Goal: Information Seeking & Learning: Learn about a topic

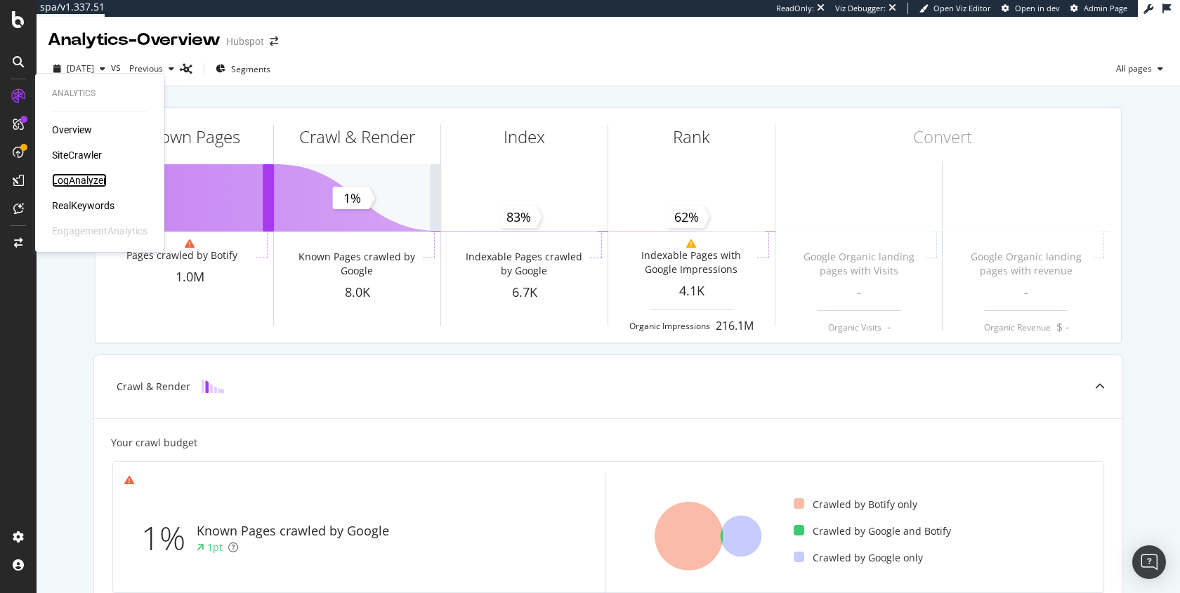
click at [84, 178] on div "LogAnalyzer" at bounding box center [79, 180] width 55 height 14
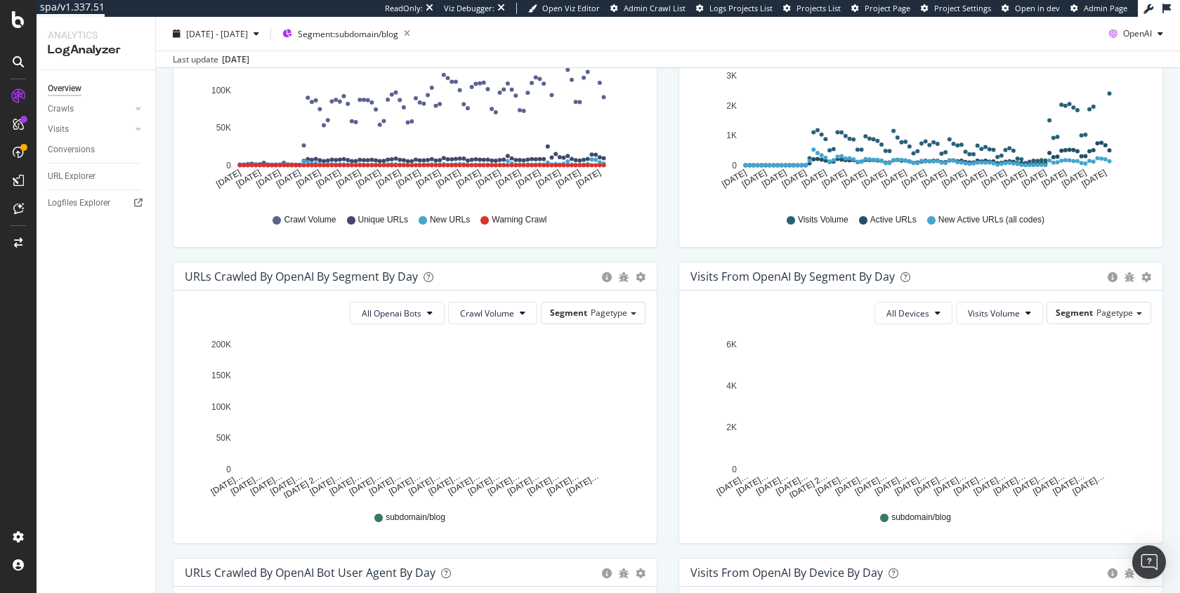
scroll to position [286, 0]
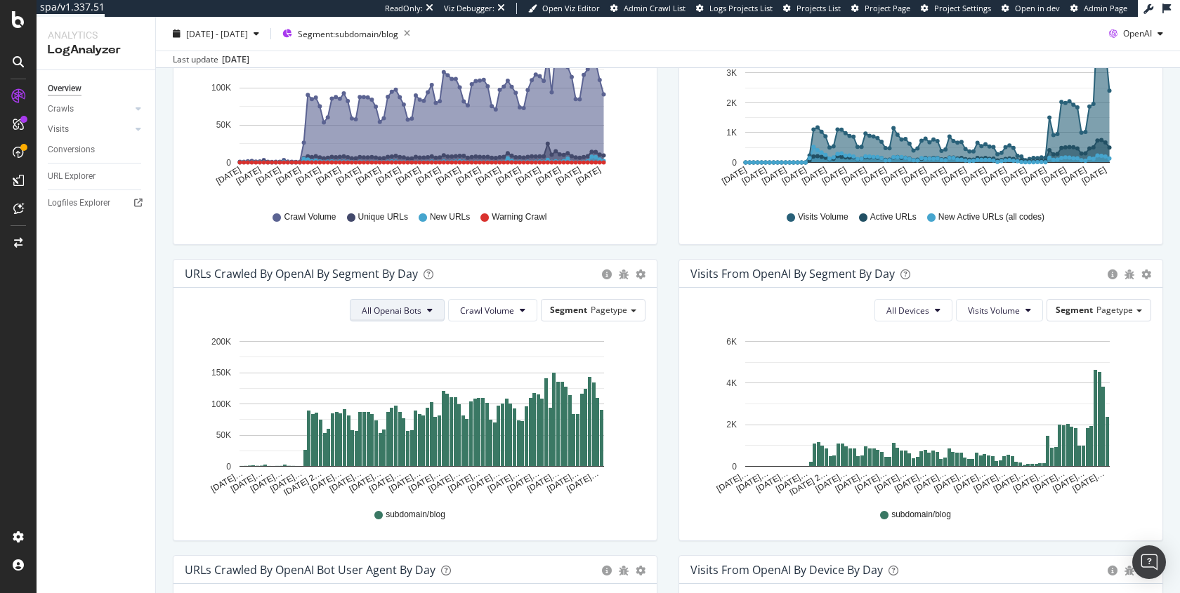
click at [419, 309] on span "All Openai Bots" at bounding box center [392, 311] width 60 height 12
click at [395, 368] on span "GPTBot" at bounding box center [389, 362] width 61 height 13
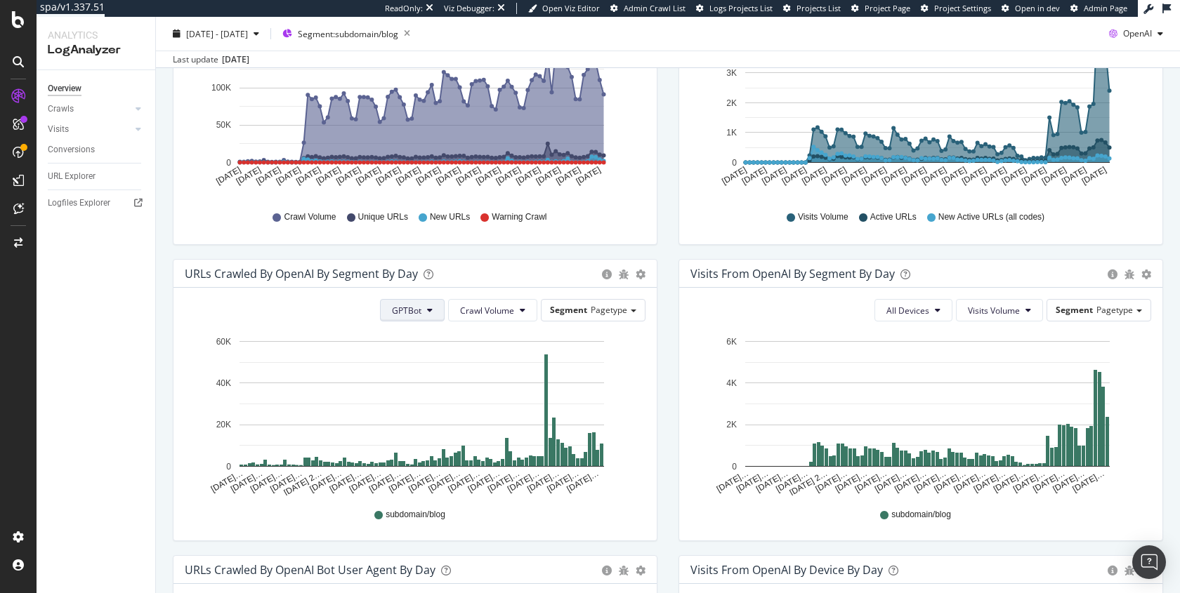
click at [433, 313] on button "GPTBot" at bounding box center [412, 310] width 65 height 22
click at [440, 379] on div "OAI-SearchBot" at bounding box center [419, 388] width 82 height 20
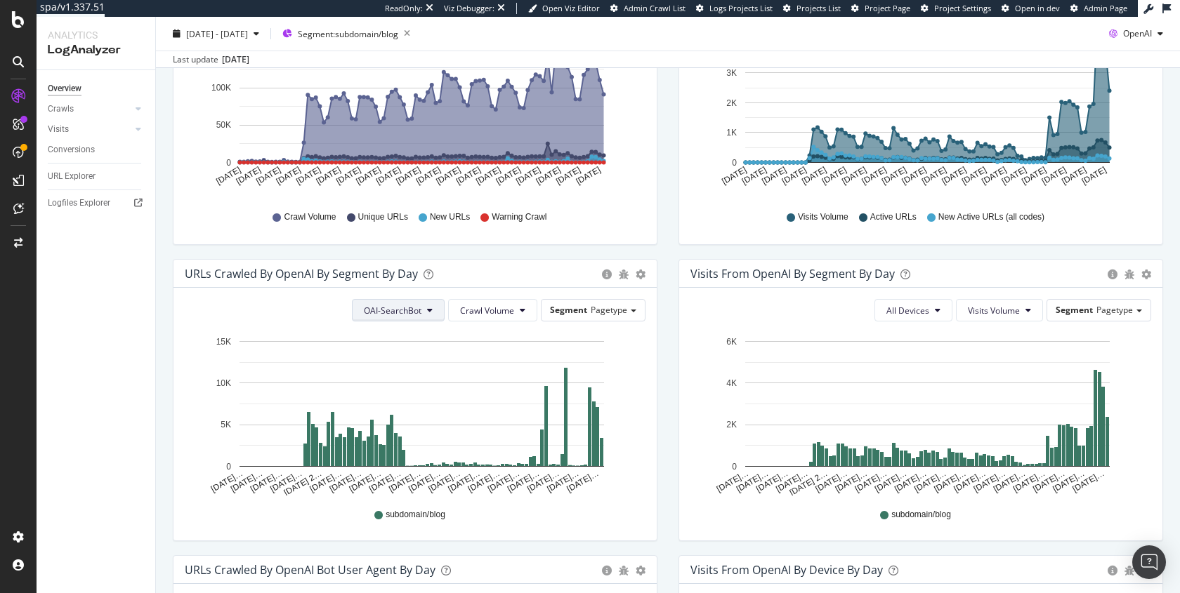
click at [417, 317] on button "OAI-SearchBot" at bounding box center [398, 310] width 93 height 22
click at [400, 409] on span "ChatGPT-User" at bounding box center [392, 414] width 60 height 13
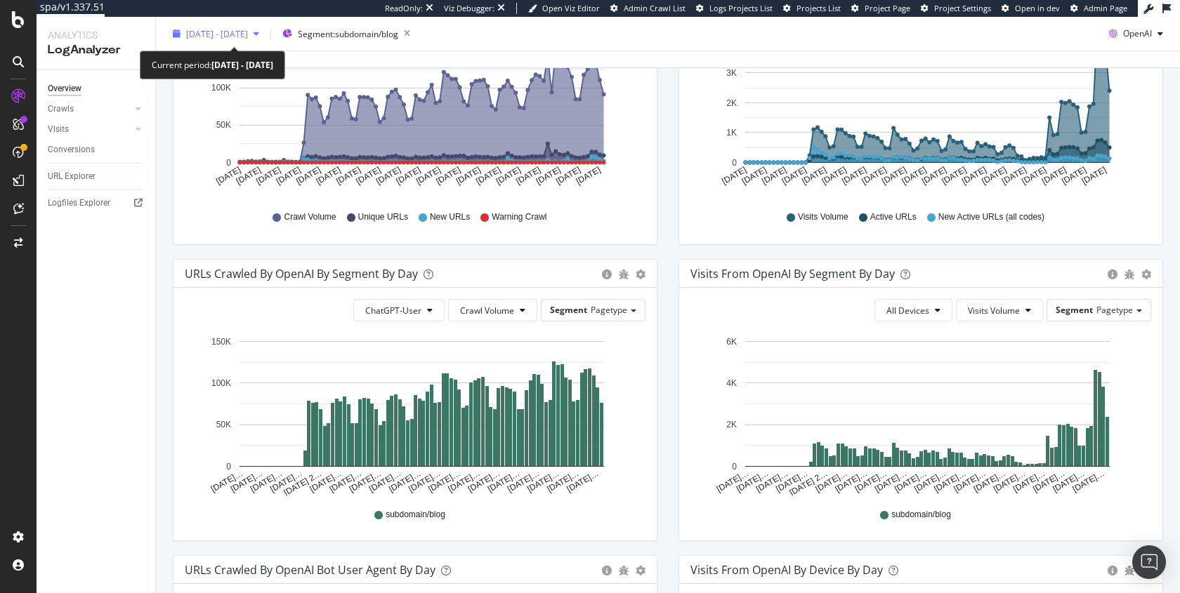
click at [217, 35] on span "[DATE] - [DATE]" at bounding box center [217, 33] width 62 height 12
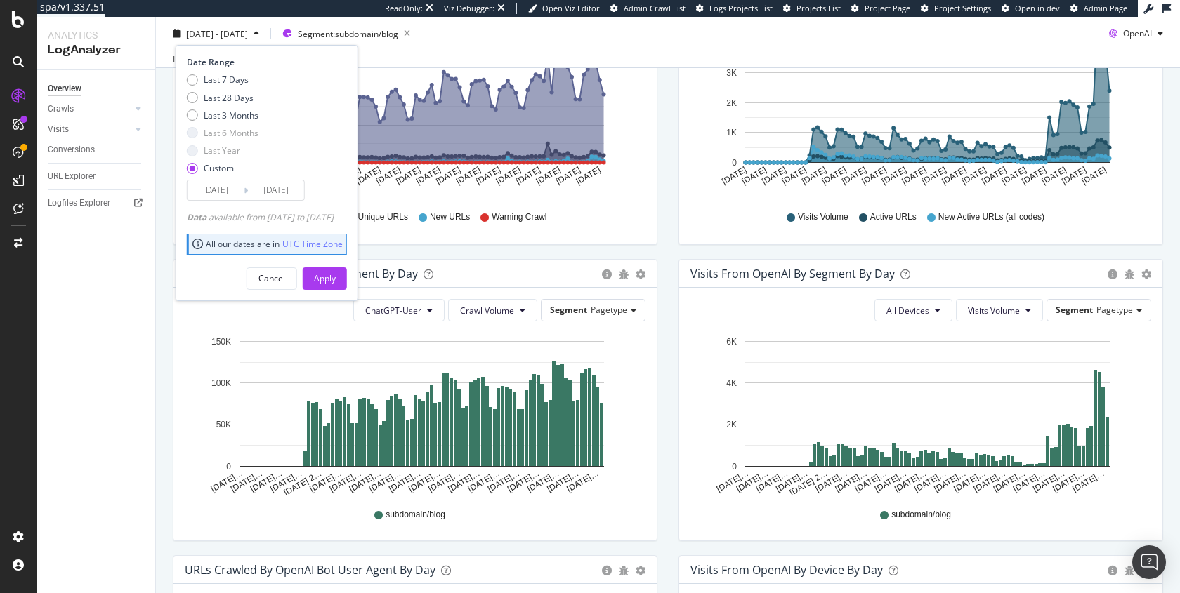
click at [218, 195] on input "[DATE]" at bounding box center [215, 190] width 56 height 20
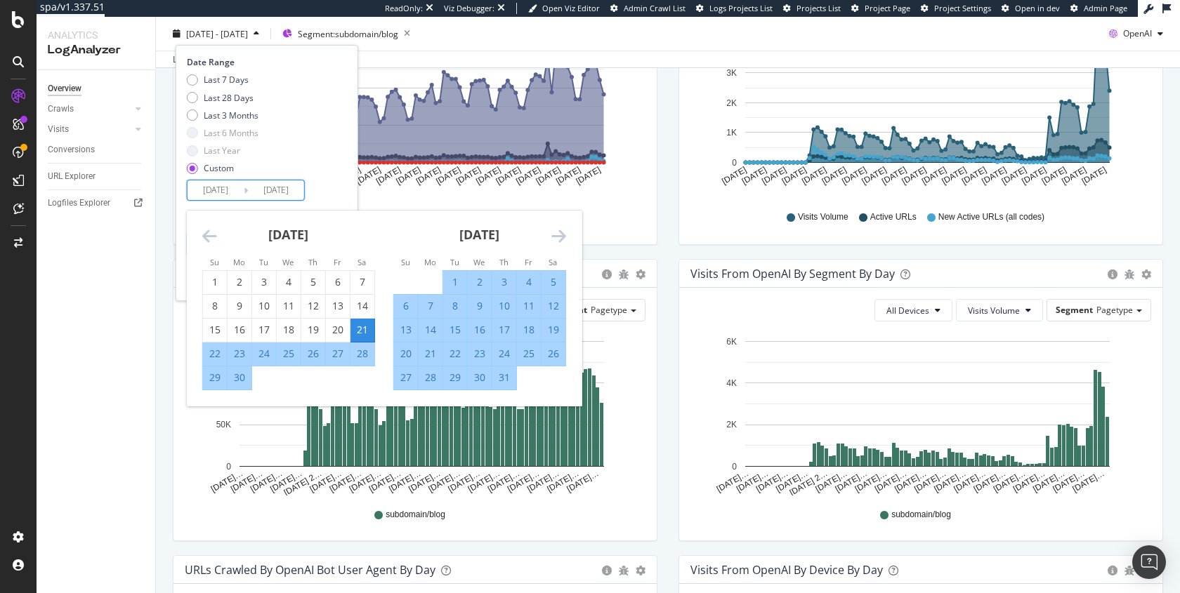
click at [552, 232] on icon "Move forward to switch to the next month." at bounding box center [558, 236] width 15 height 17
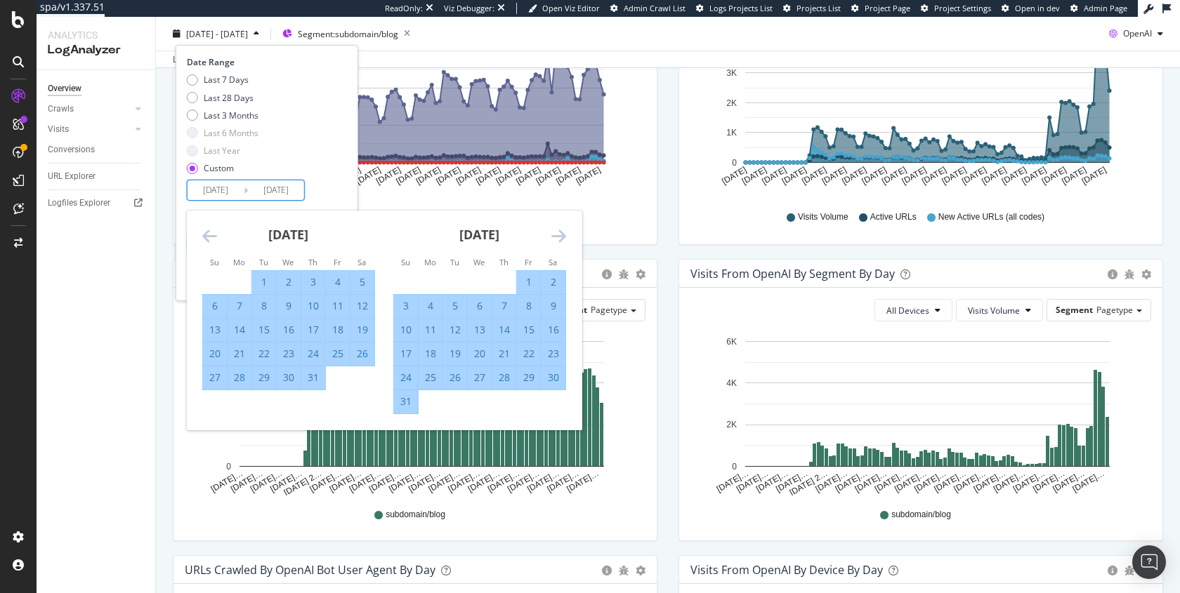
click at [241, 376] on div "28" at bounding box center [240, 378] width 24 height 14
type input "[DATE]"
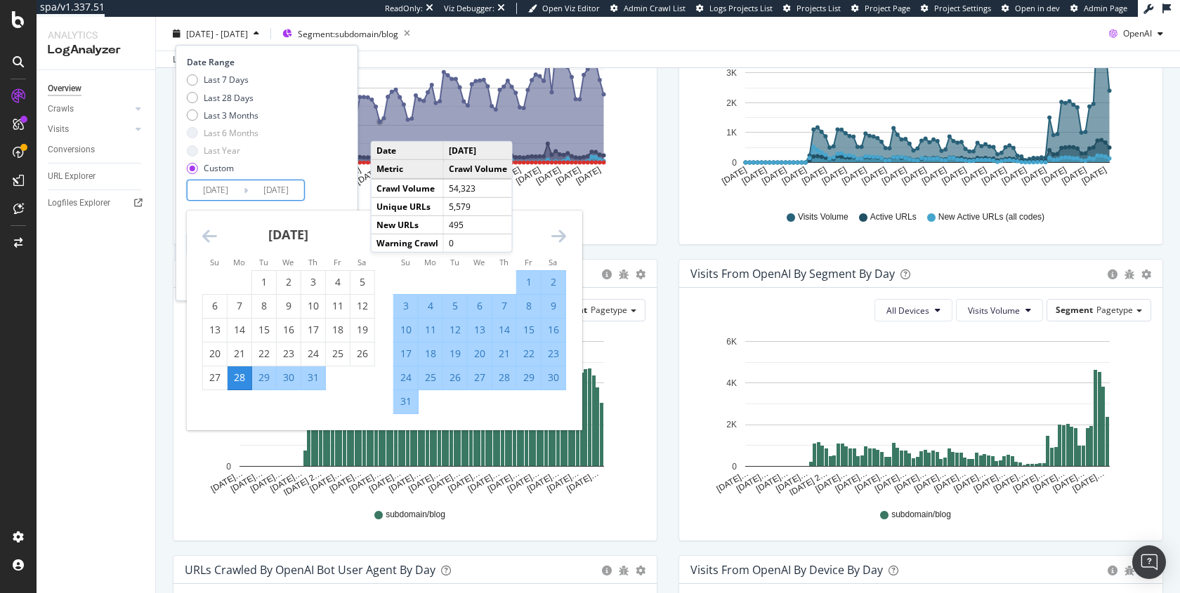
click at [340, 100] on div "Last 7 Days Last 28 Days Last 3 Months Last 6 Months Last Year Custom" at bounding box center [265, 127] width 157 height 106
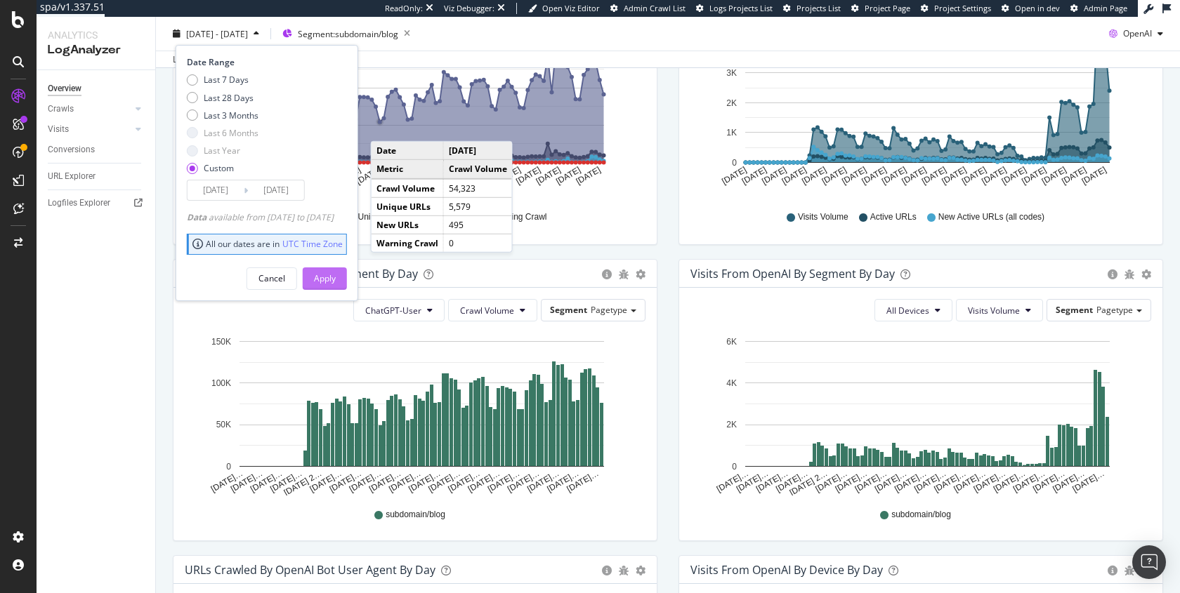
click at [336, 272] on div "Apply" at bounding box center [325, 278] width 22 height 12
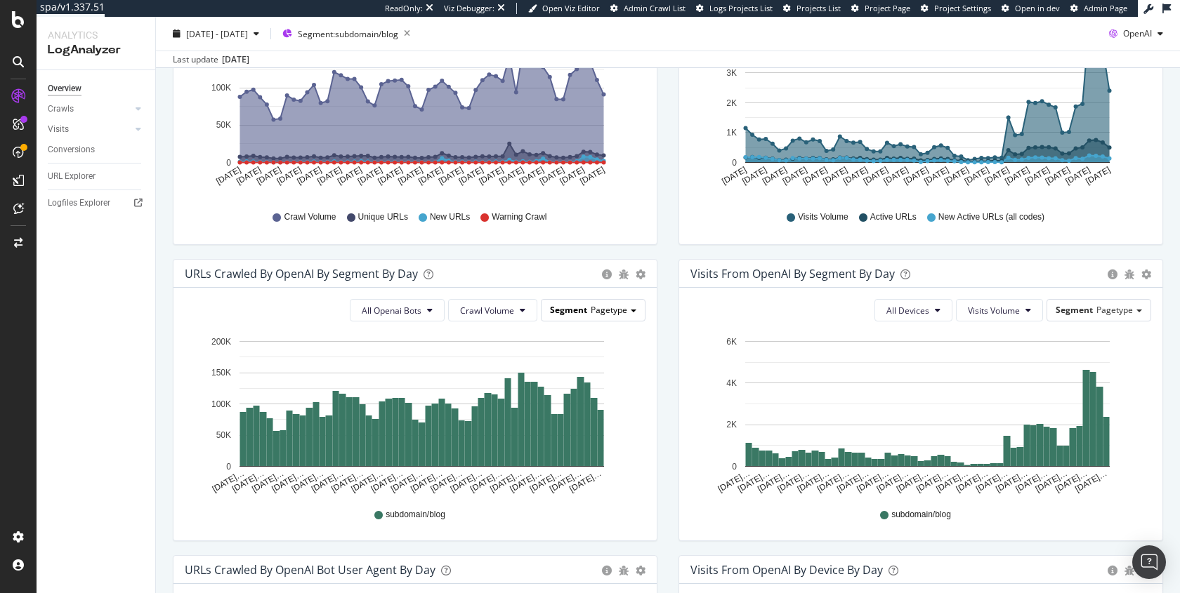
click at [551, 309] on span "Segment" at bounding box center [568, 310] width 37 height 12
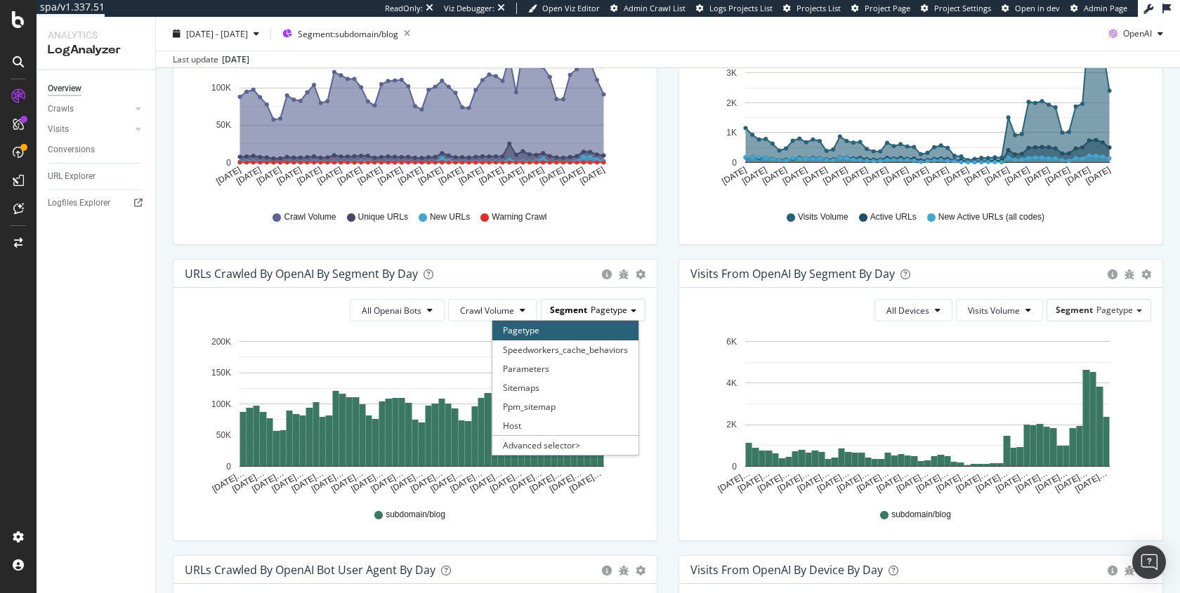
click at [551, 309] on span "Segment" at bounding box center [568, 310] width 37 height 12
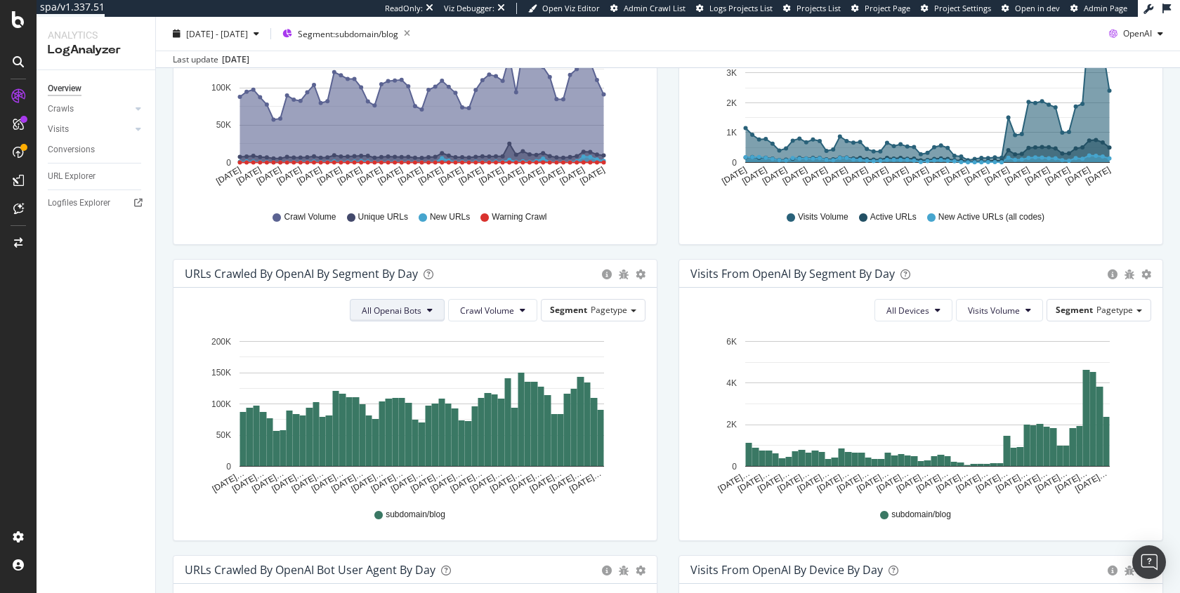
click at [419, 310] on button "All Openai Bots" at bounding box center [397, 310] width 95 height 22
click at [403, 368] on span "GPTBot" at bounding box center [389, 362] width 61 height 13
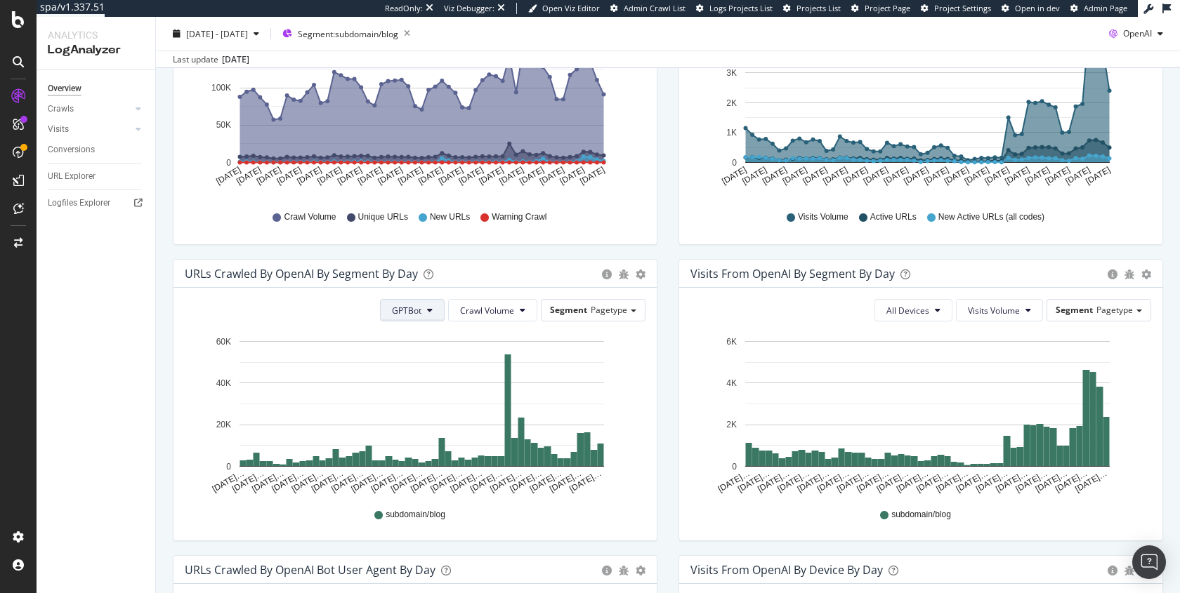
click at [431, 316] on button "GPTBot" at bounding box center [412, 310] width 65 height 22
click at [435, 385] on span "OAI-SearchBot" at bounding box center [420, 388] width 60 height 13
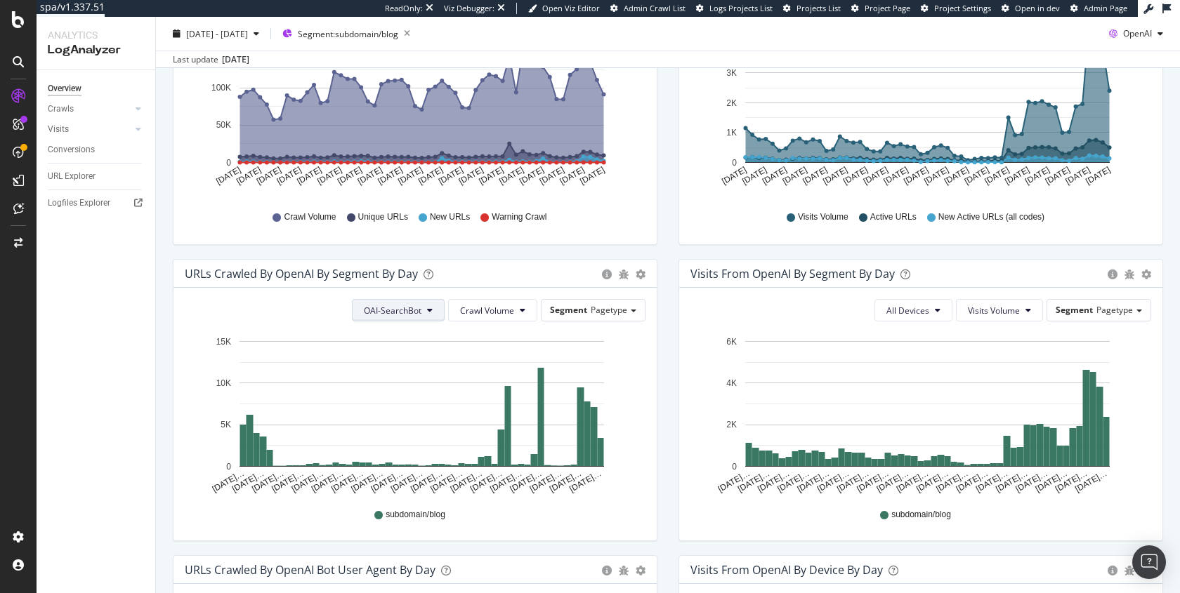
click at [427, 312] on icon at bounding box center [430, 310] width 6 height 8
click at [389, 419] on span "ChatGPT-User" at bounding box center [392, 414] width 60 height 13
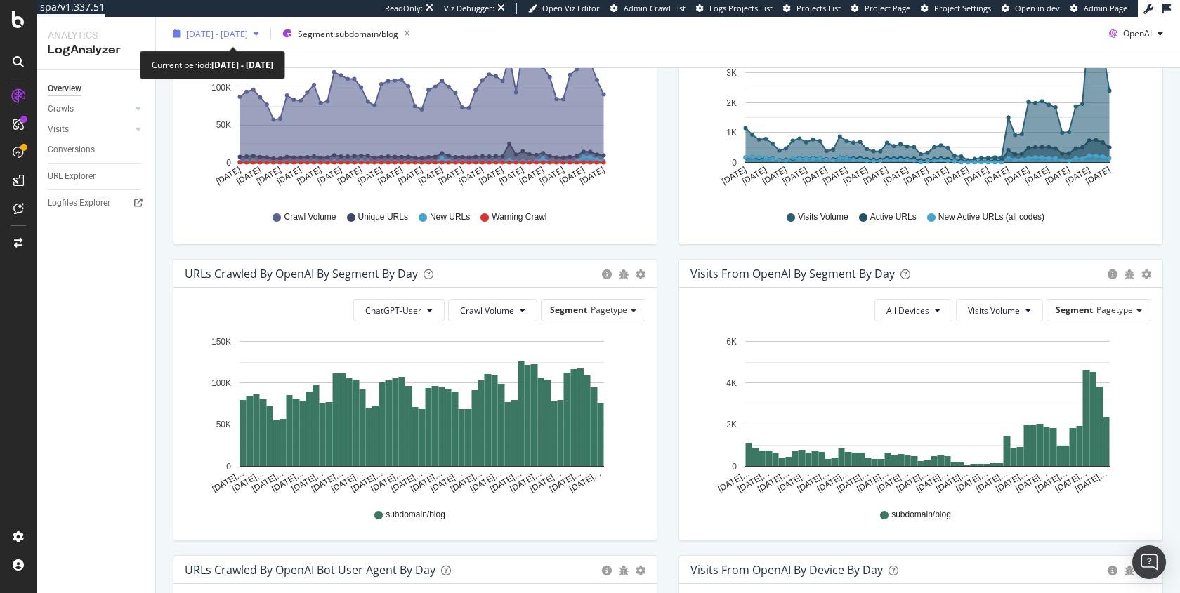
click at [223, 35] on span "[DATE] - [DATE]" at bounding box center [217, 33] width 62 height 12
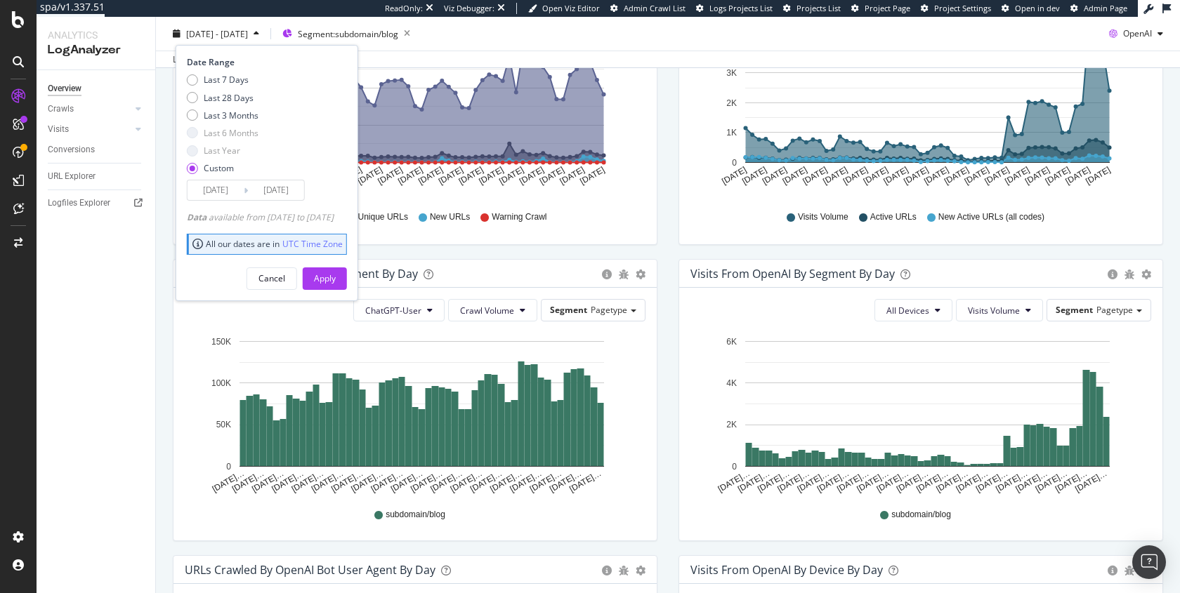
click at [223, 35] on span "[DATE] - [DATE]" at bounding box center [217, 33] width 62 height 12
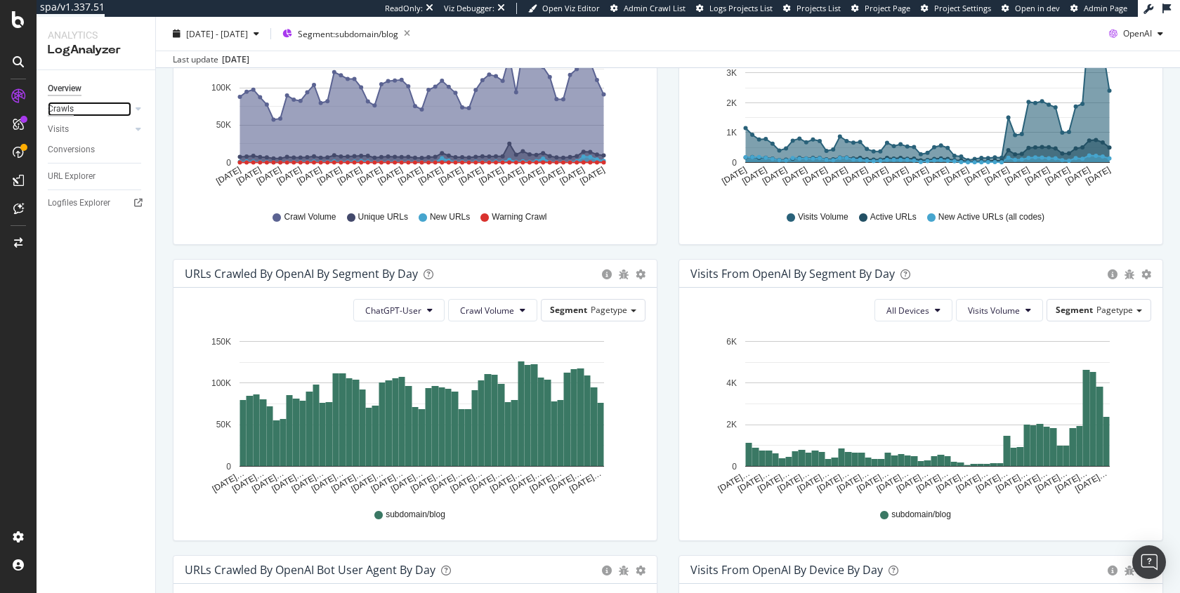
click at [60, 107] on div "Crawls" at bounding box center [61, 109] width 26 height 15
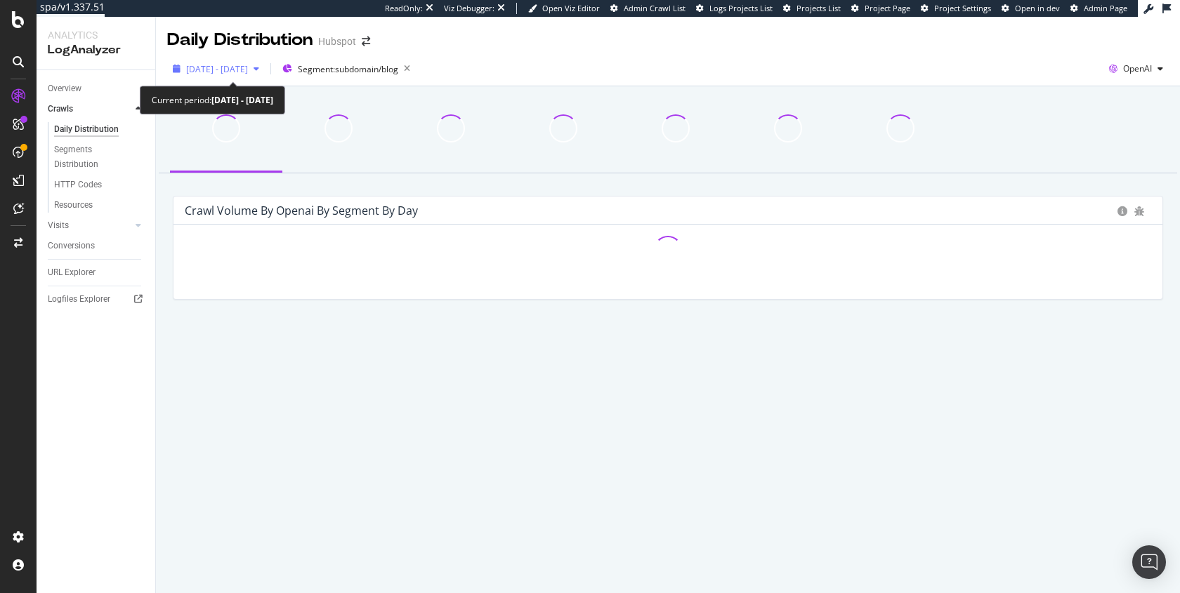
click at [233, 64] on span "[DATE] - [DATE]" at bounding box center [217, 69] width 62 height 12
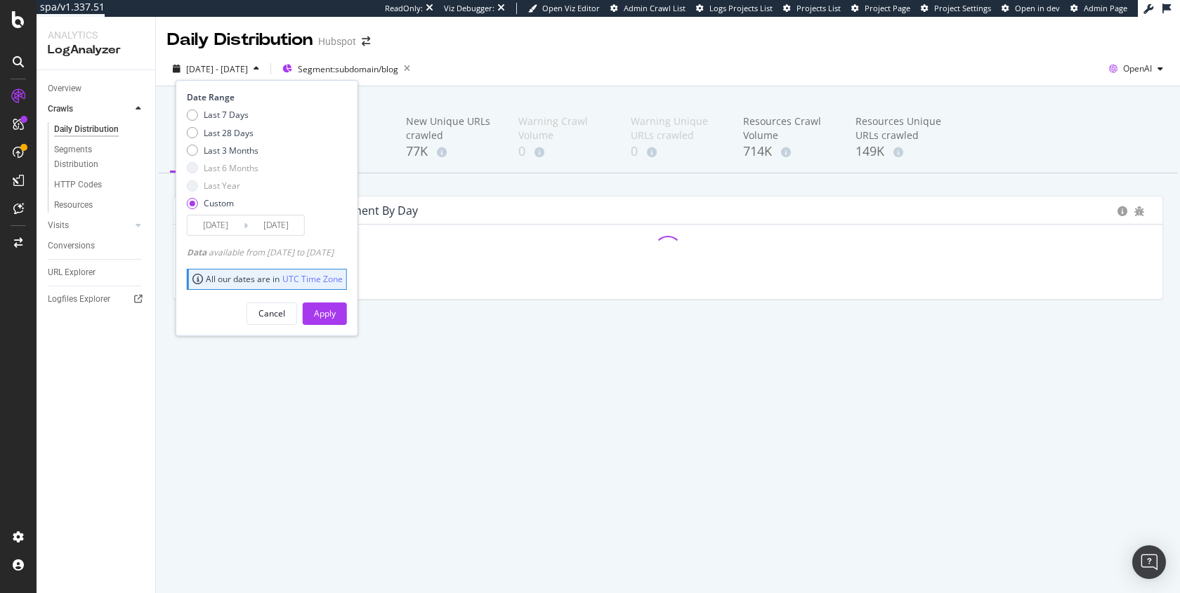
click at [562, 44] on div "Daily Distribution Hubspot" at bounding box center [668, 34] width 1024 height 35
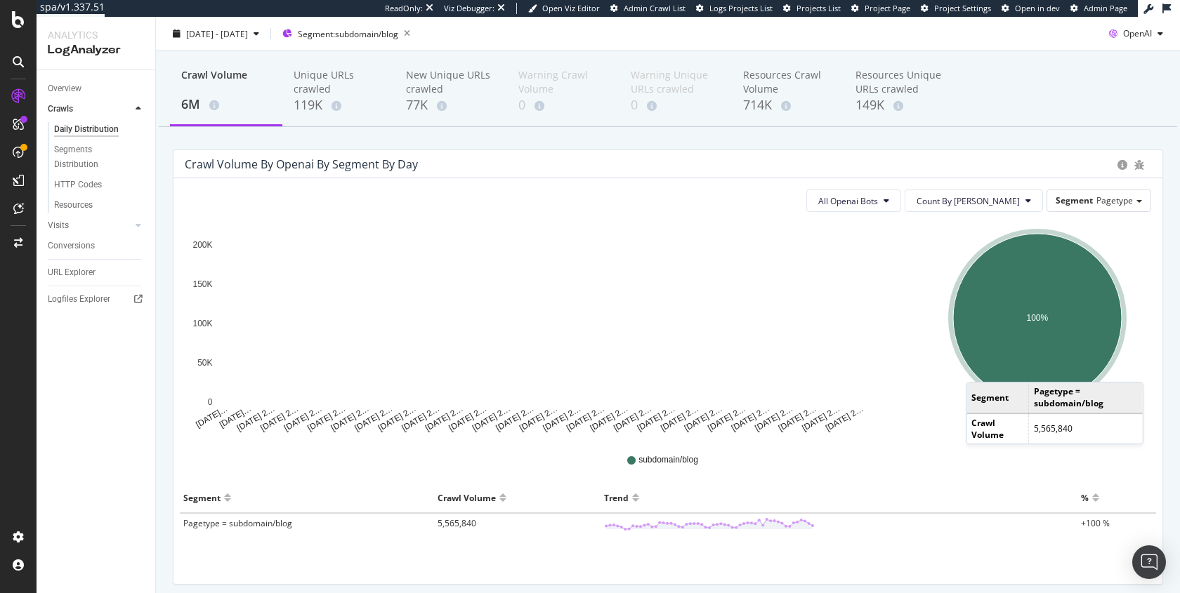
scroll to position [99, 0]
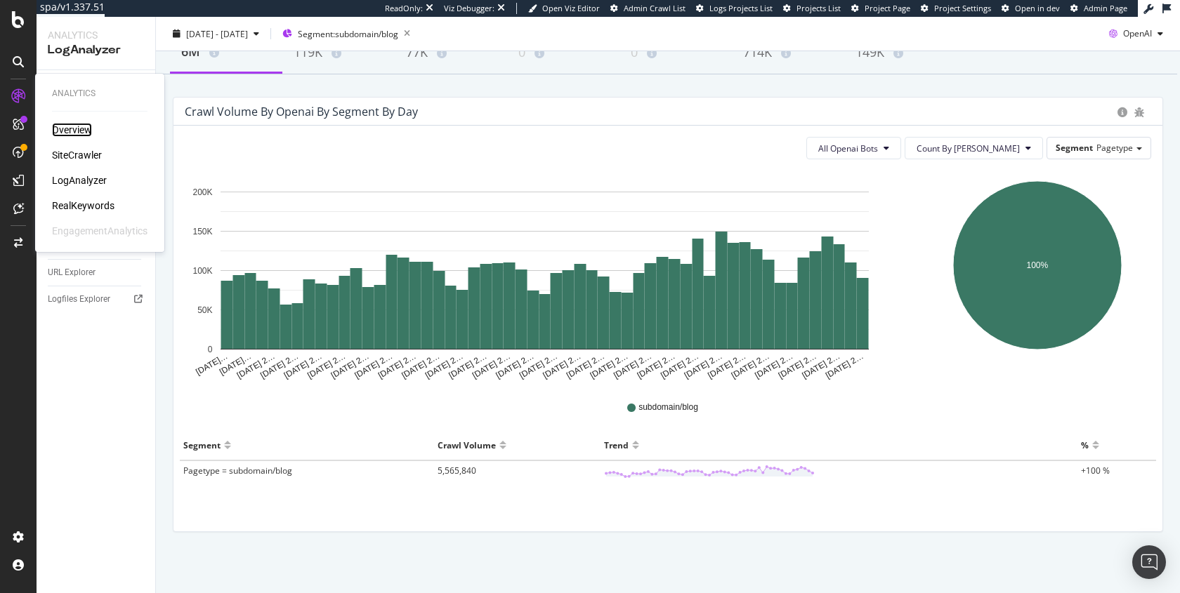
click at [82, 133] on div "Overview" at bounding box center [72, 130] width 40 height 14
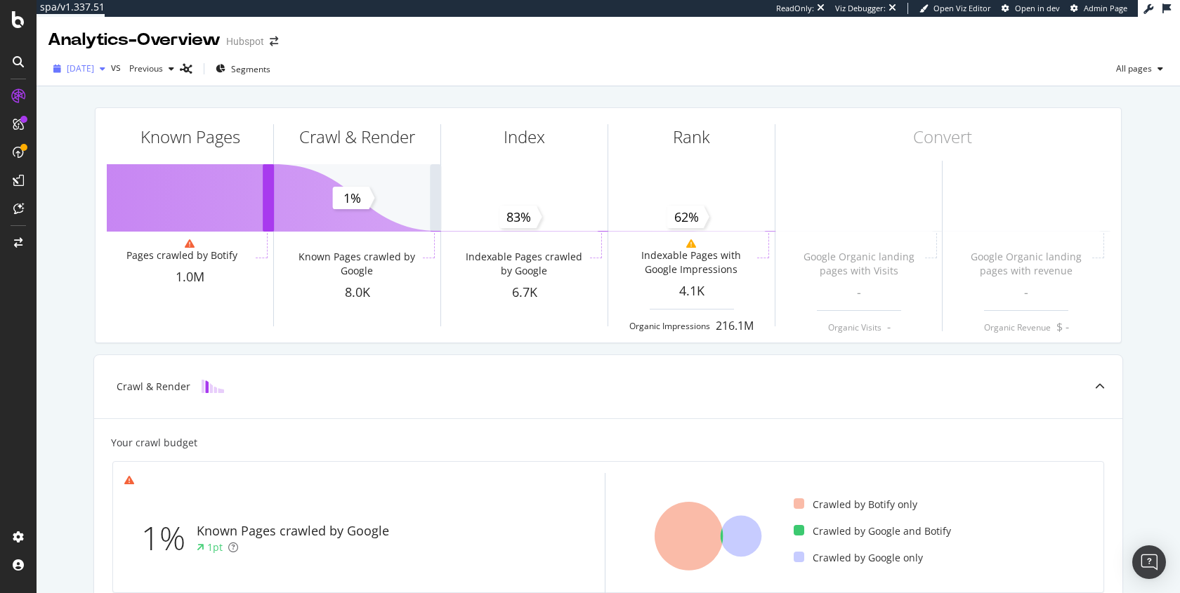
click at [90, 66] on span "[DATE]" at bounding box center [80, 68] width 27 height 12
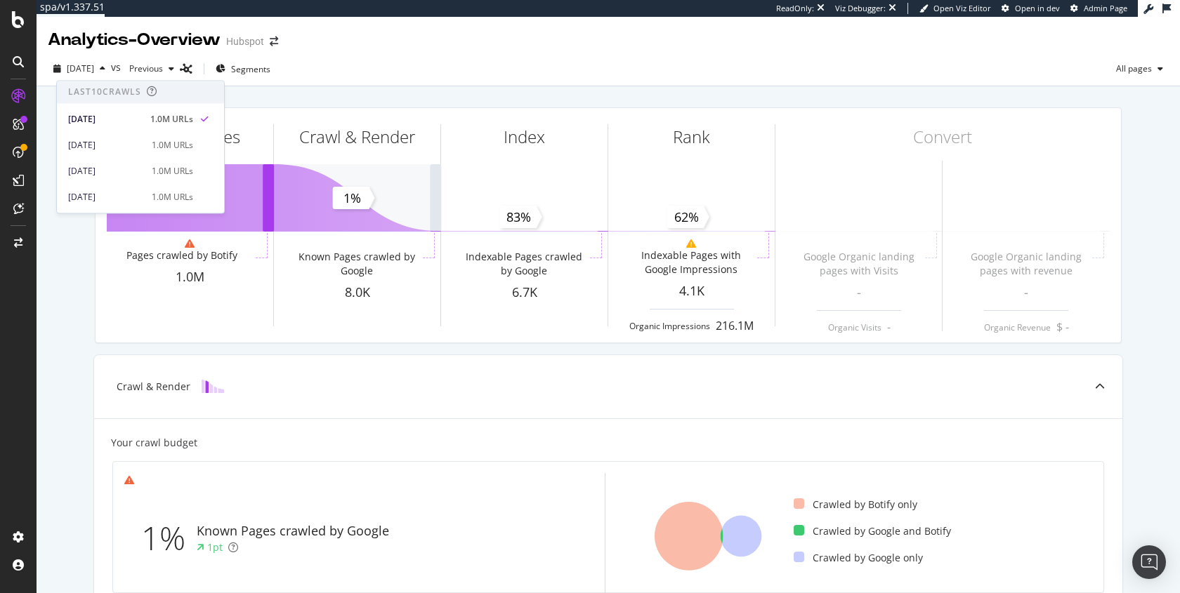
click at [474, 51] on div "Analytics - Overview Hubspot" at bounding box center [608, 34] width 1143 height 35
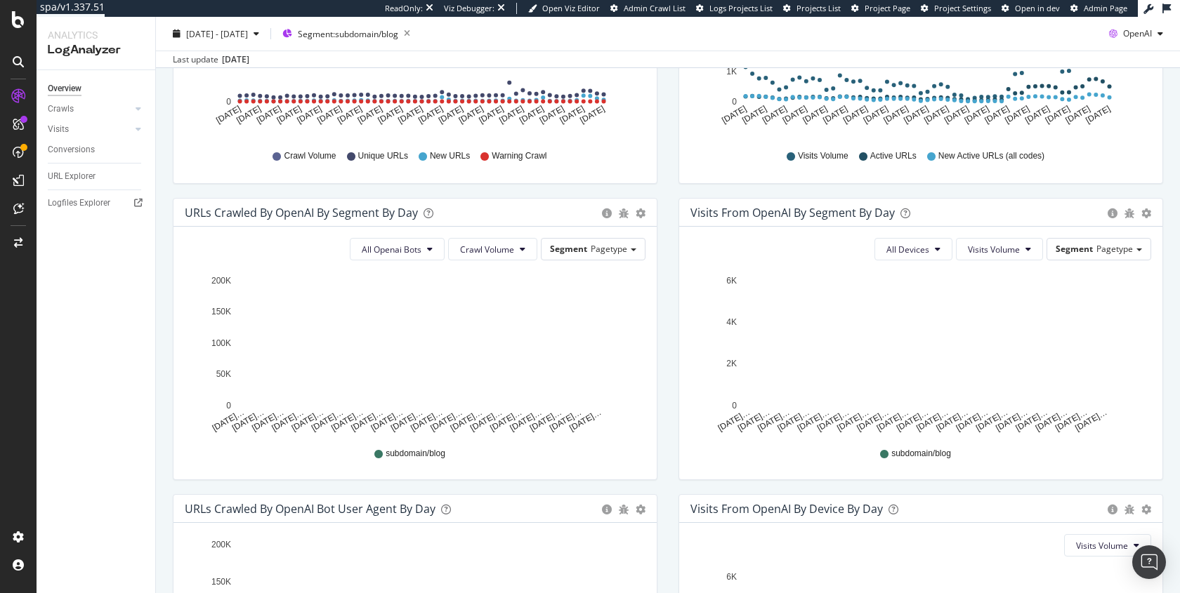
scroll to position [344, 0]
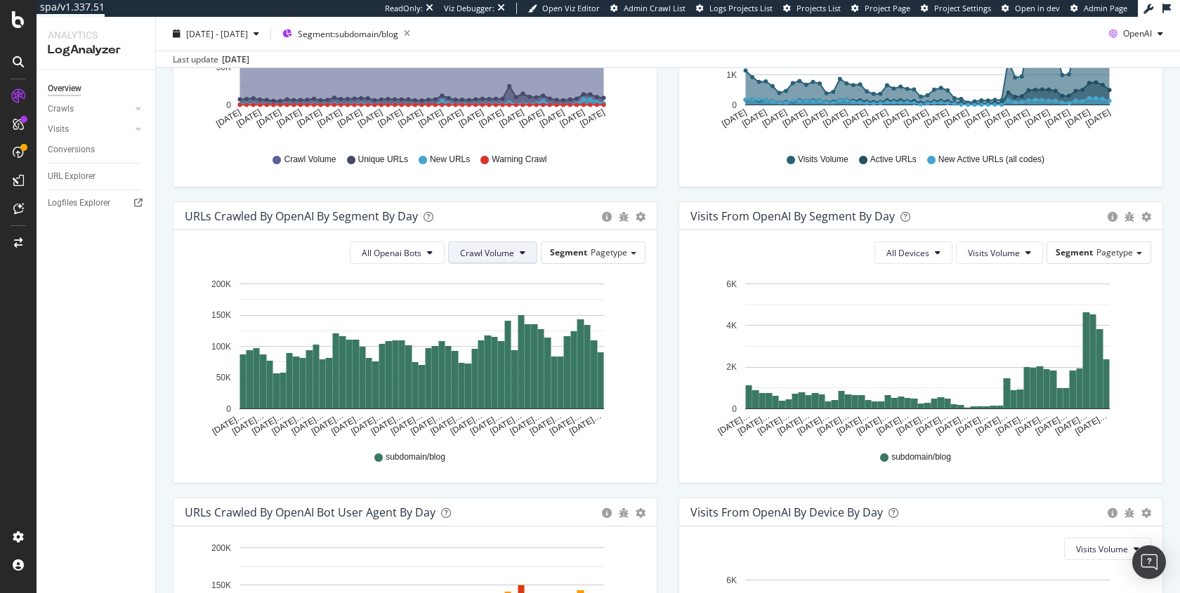
click at [494, 248] on span "Crawl Volume" at bounding box center [487, 253] width 54 height 12
click at [494, 301] on span "Unique URLs" at bounding box center [483, 304] width 55 height 13
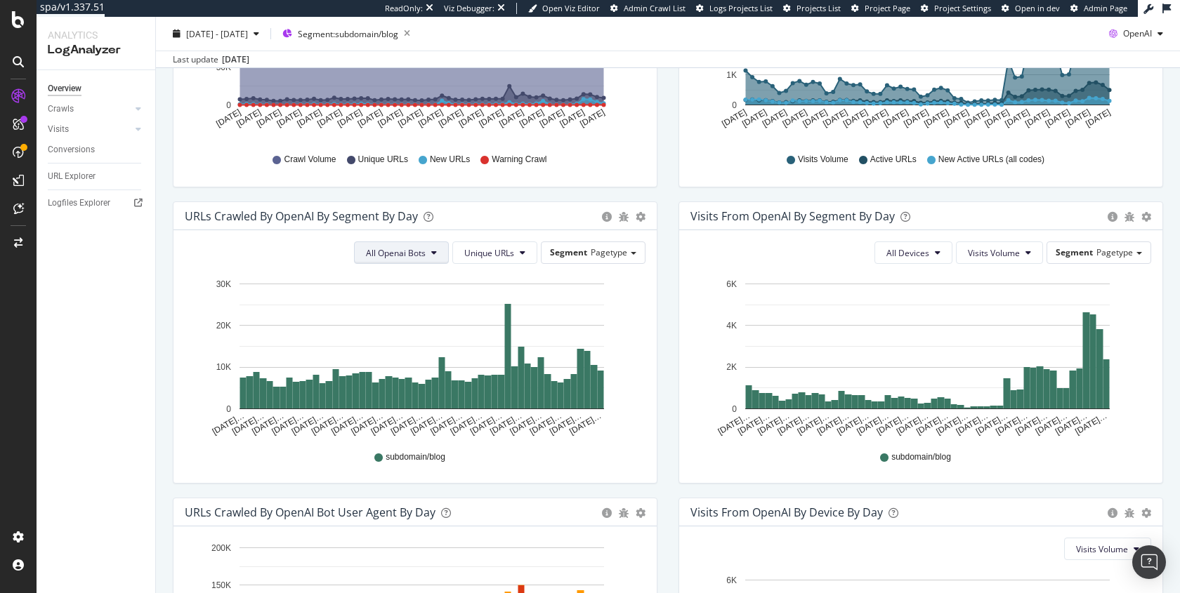
click at [433, 260] on button "All Openai Bots" at bounding box center [401, 253] width 95 height 22
click at [404, 356] on span "ChatGPT-User" at bounding box center [393, 356] width 61 height 13
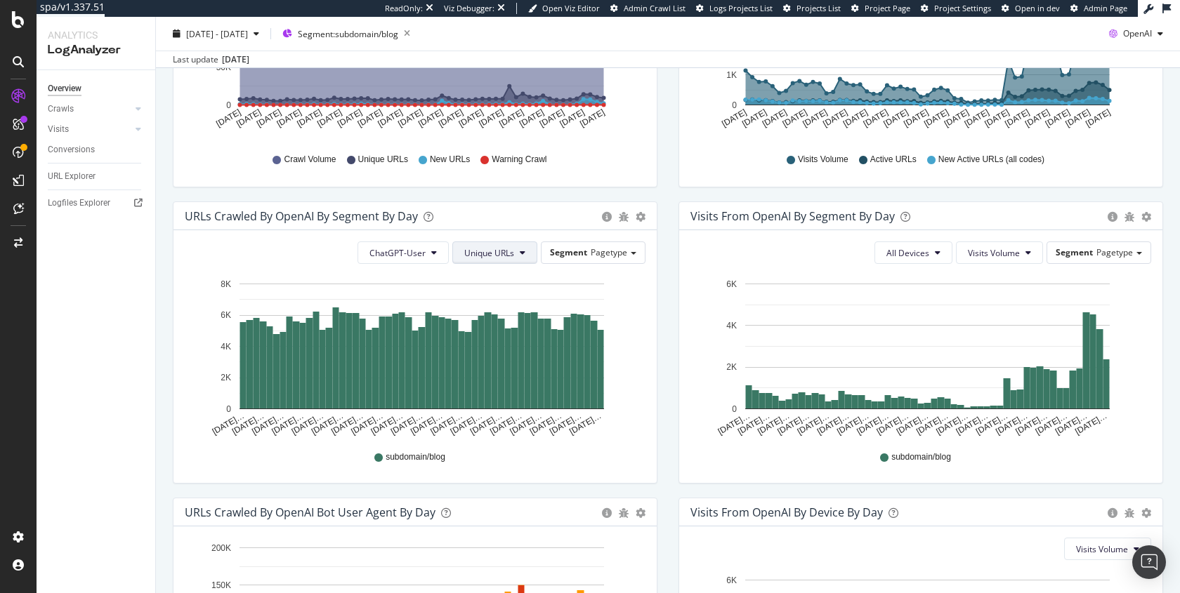
click at [521, 261] on button "Unique URLs" at bounding box center [494, 253] width 85 height 22
click at [508, 282] on span "Crawl Volume" at bounding box center [488, 278] width 54 height 13
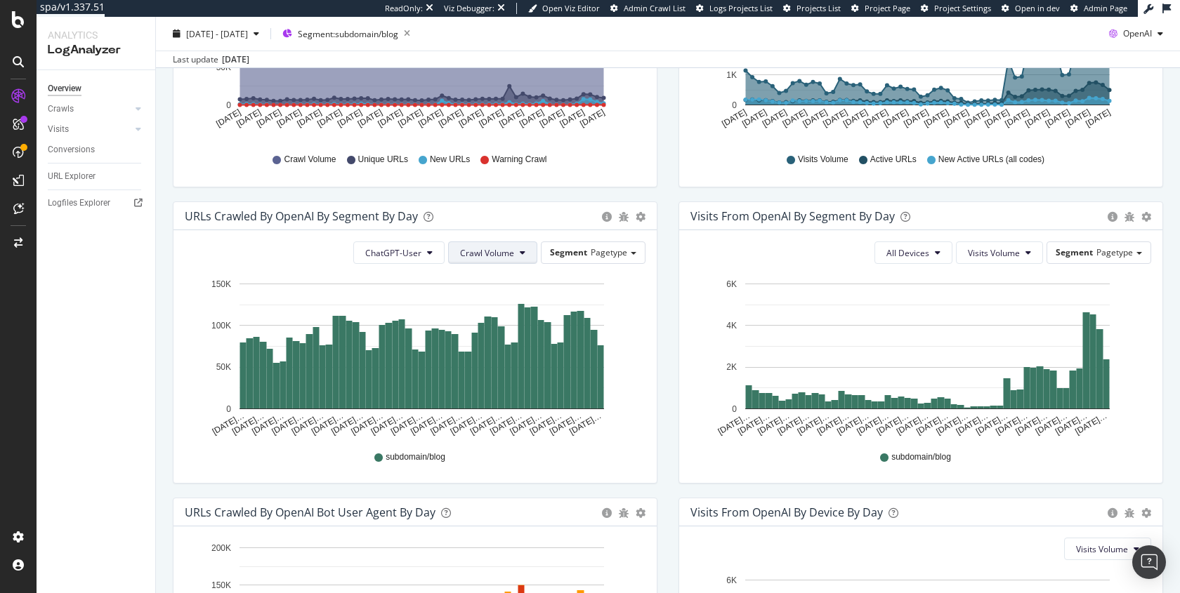
click at [510, 255] on span "Crawl Volume" at bounding box center [487, 253] width 54 height 12
click at [497, 311] on div "Unique URLs" at bounding box center [484, 305] width 78 height 20
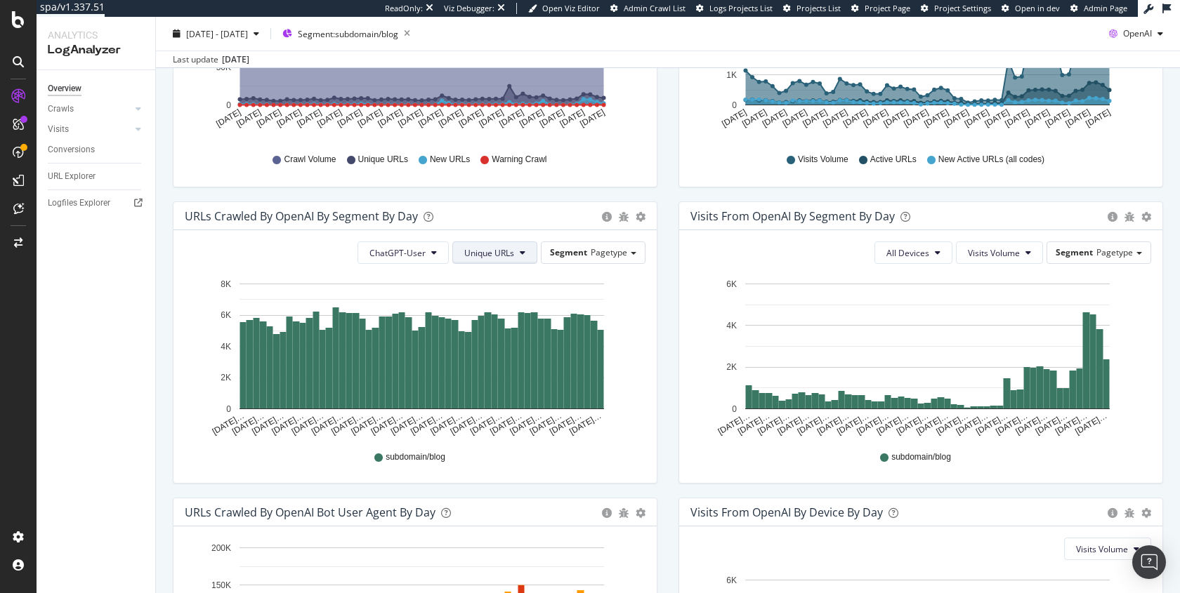
click at [511, 251] on button "Unique URLs" at bounding box center [494, 253] width 85 height 22
click at [492, 327] on span "New URLs" at bounding box center [488, 330] width 54 height 13
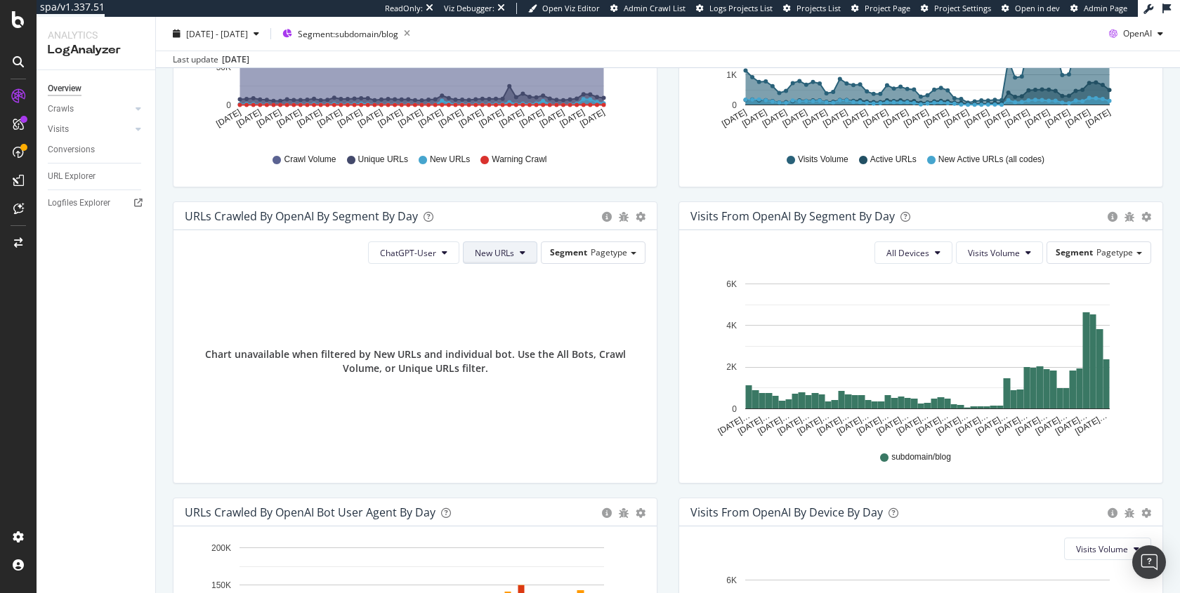
click at [499, 249] on span "New URLs" at bounding box center [494, 253] width 39 height 12
click at [499, 300] on span "Unique URLs" at bounding box center [498, 304] width 54 height 13
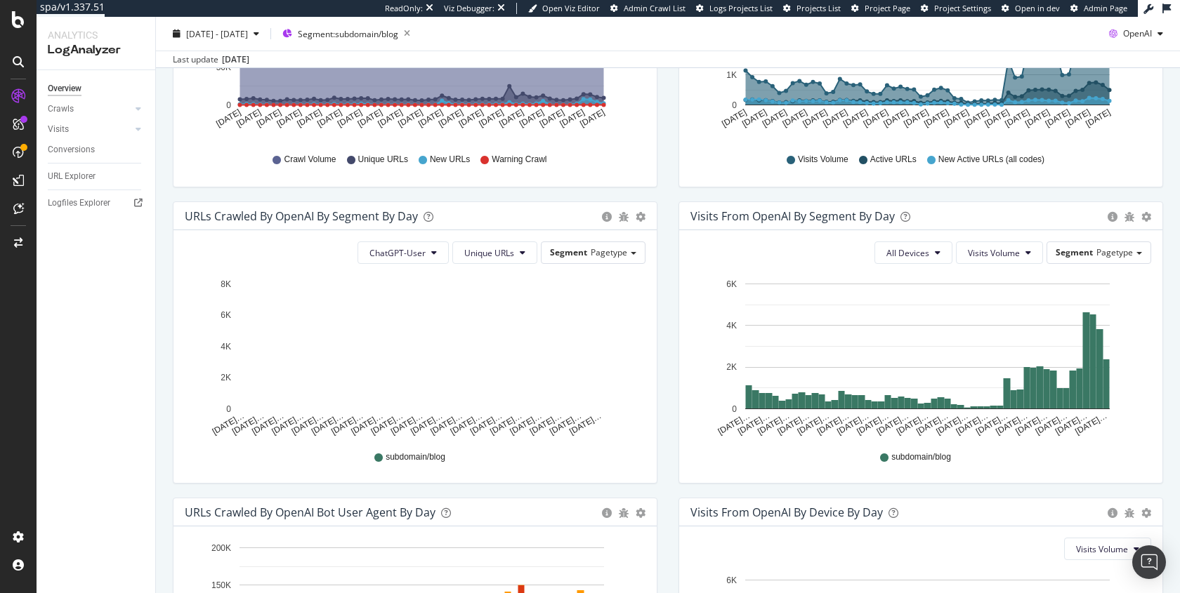
click at [476, 237] on div "ChatGPT-User Unique URLs Segment Pagetype Hold CMD (⌘) while clicking to filter…" at bounding box center [414, 356] width 483 height 253
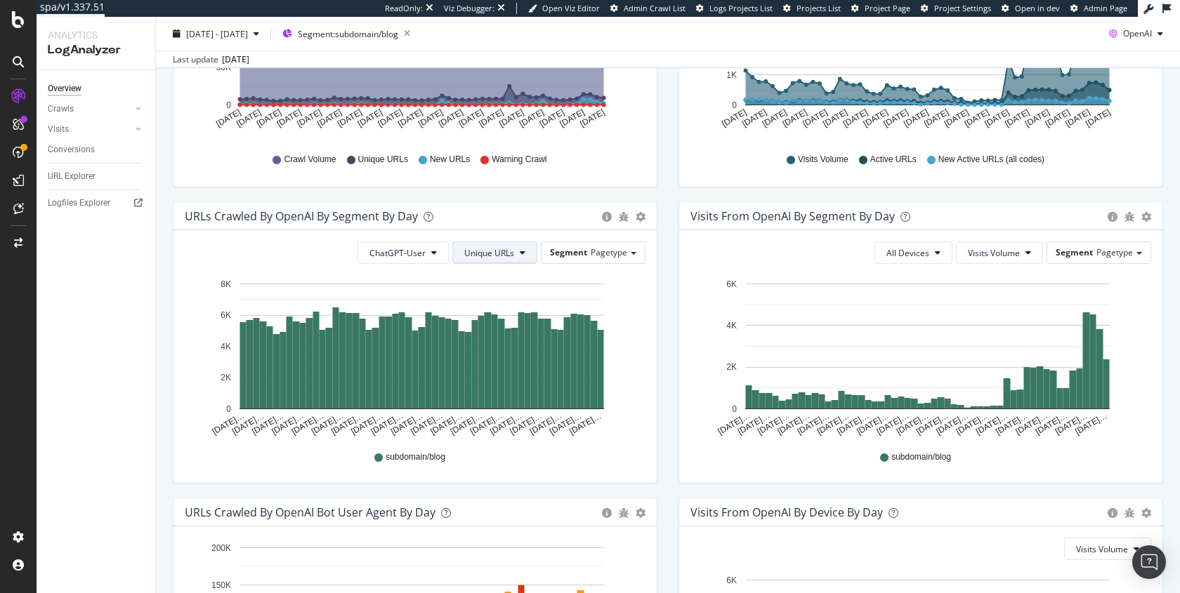
click at [480, 255] on span "Unique URLs" at bounding box center [489, 253] width 50 height 12
click at [508, 283] on span "Crawl Volume" at bounding box center [488, 278] width 54 height 13
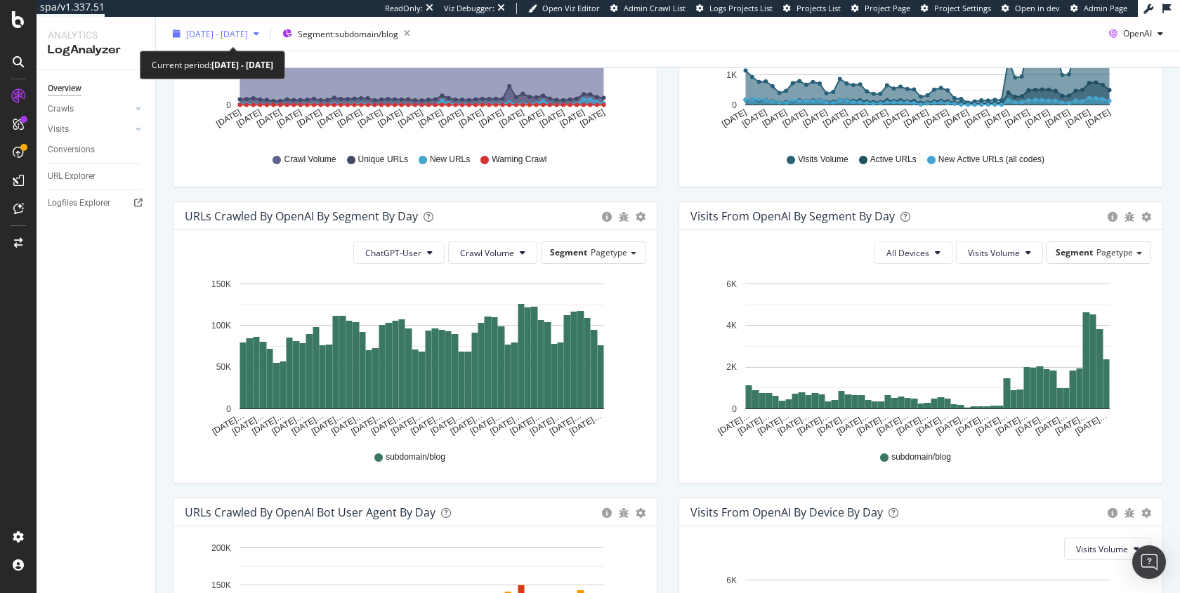
click at [210, 33] on span "[DATE] - [DATE]" at bounding box center [217, 33] width 62 height 12
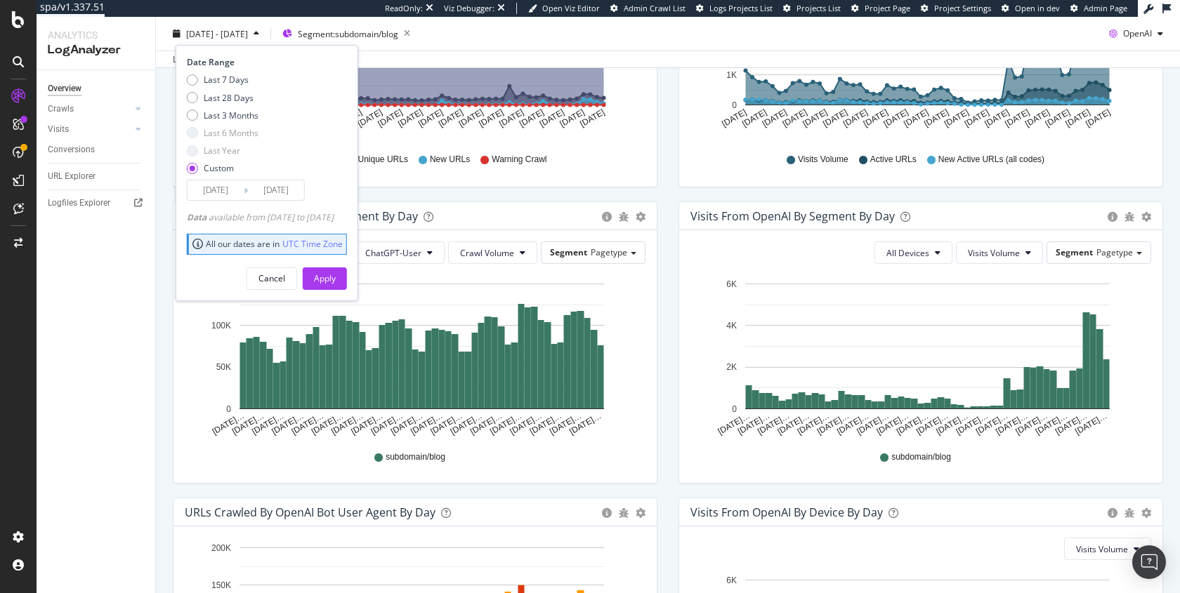
click at [210, 190] on input "[DATE]" at bounding box center [215, 190] width 56 height 20
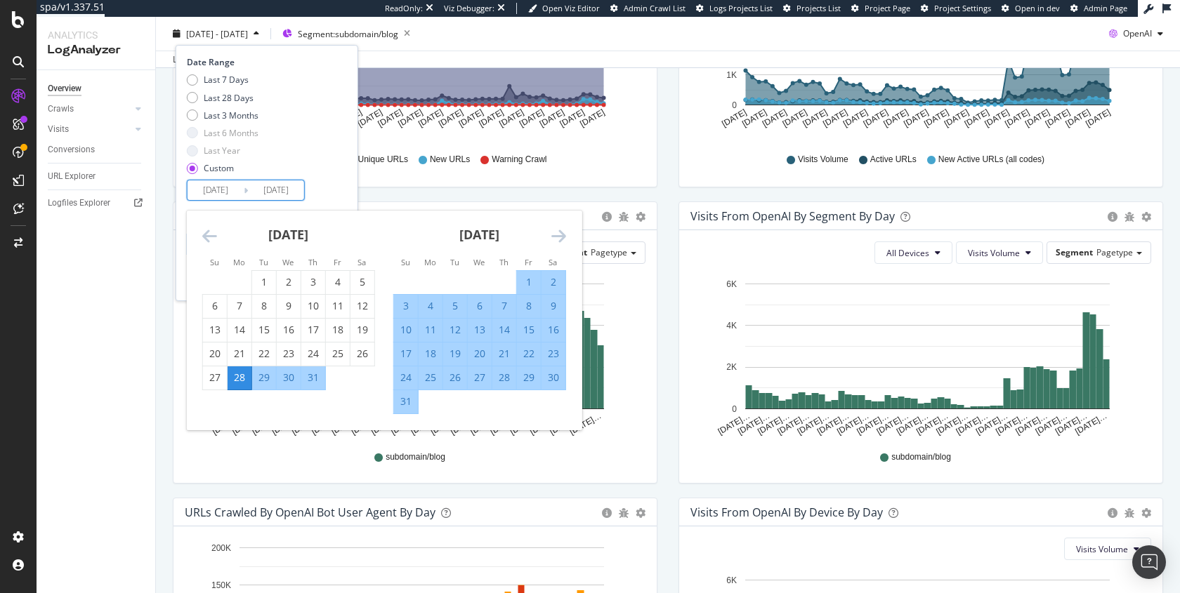
click at [522, 284] on div "1" at bounding box center [529, 282] width 24 height 14
type input "[DATE]"
click at [343, 169] on div "Last 7 Days Last 28 Days Last 3 Months Last 6 Months Last Year Custom" at bounding box center [265, 127] width 157 height 106
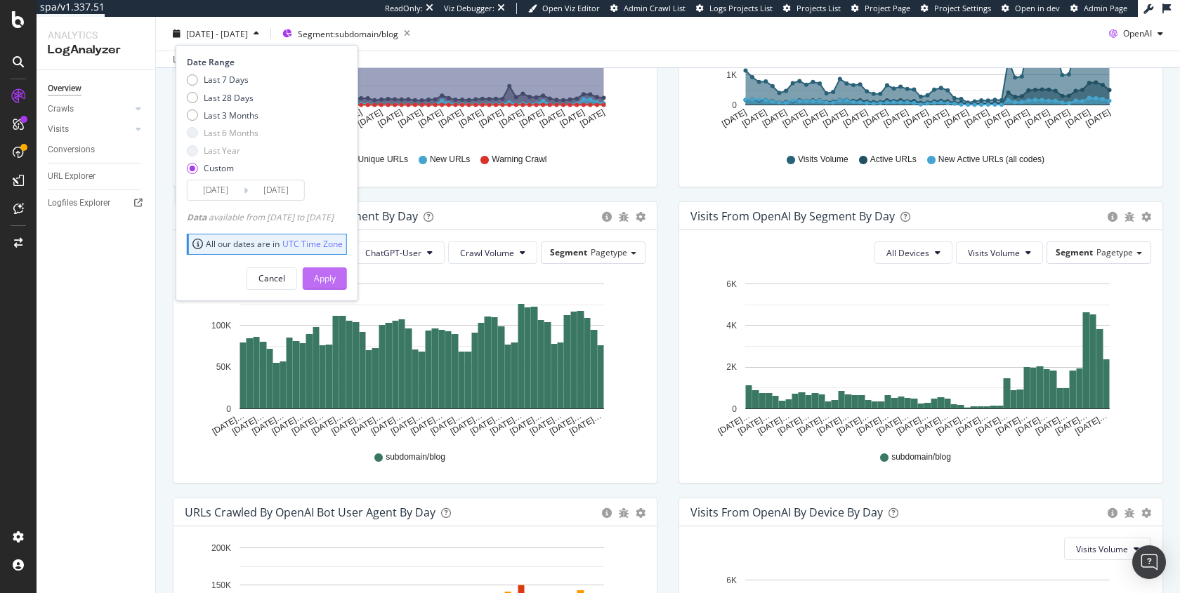
click at [336, 286] on div "Apply" at bounding box center [325, 278] width 22 height 21
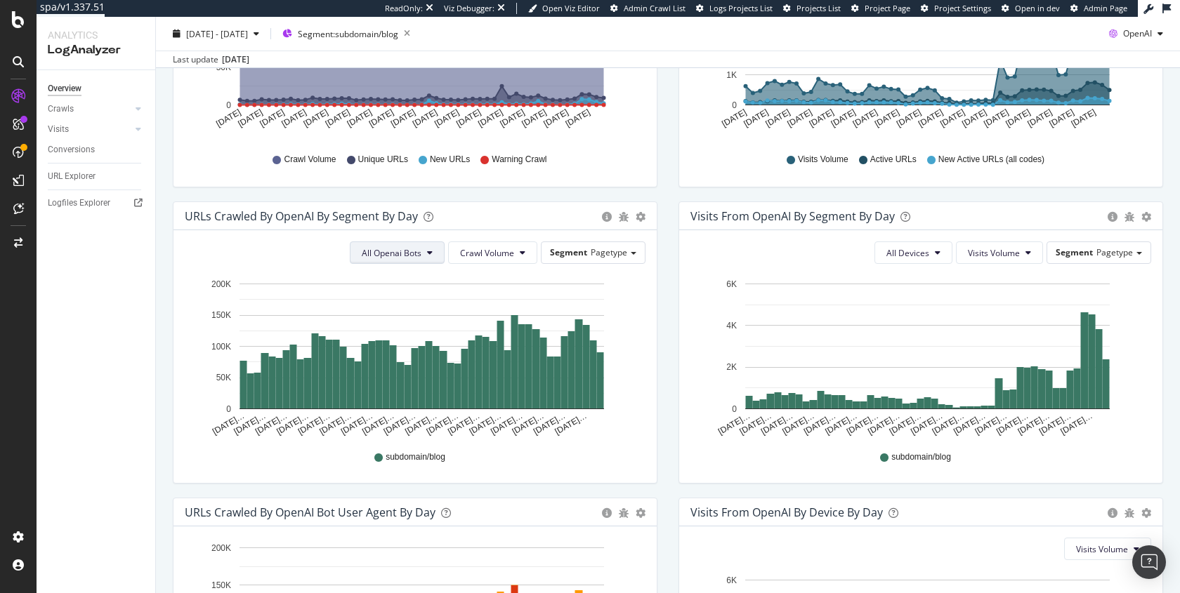
click at [406, 255] on span "All Openai Bots" at bounding box center [392, 253] width 60 height 12
click at [404, 351] on span "ChatGPT-User" at bounding box center [389, 356] width 61 height 13
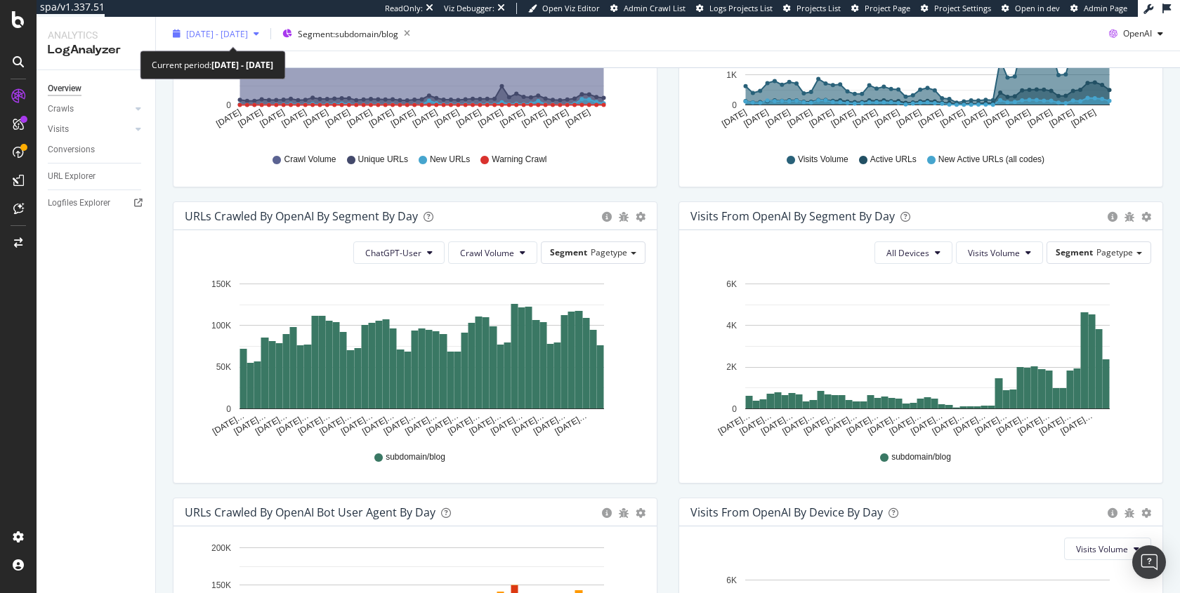
click at [248, 36] on span "[DATE] - [DATE]" at bounding box center [217, 33] width 62 height 12
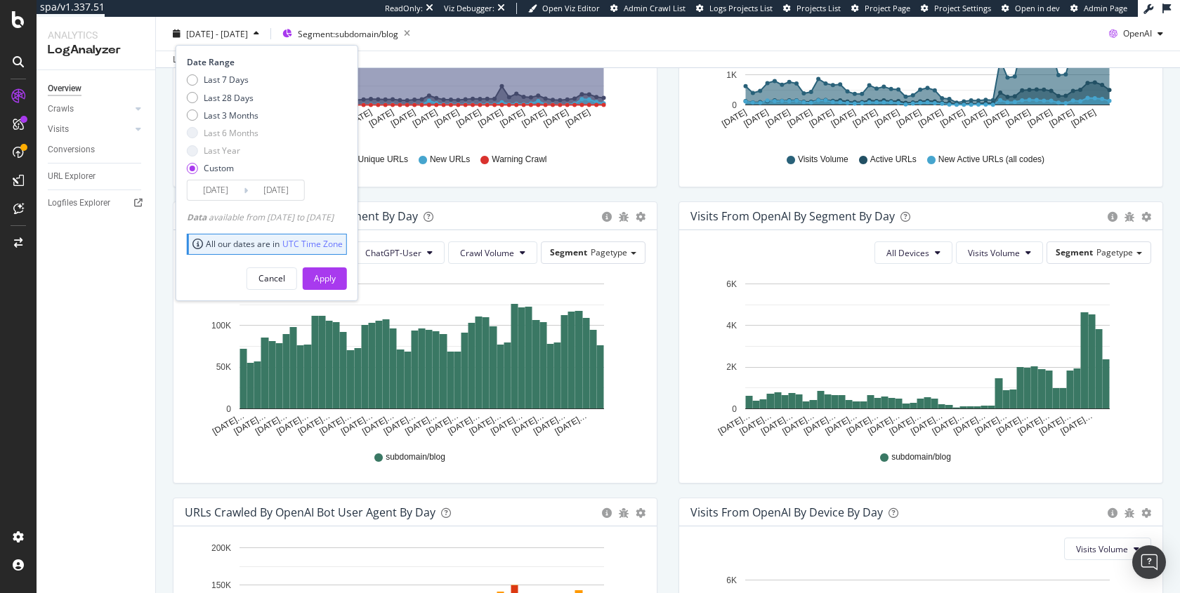
click at [297, 199] on input "[DATE]" at bounding box center [276, 190] width 56 height 20
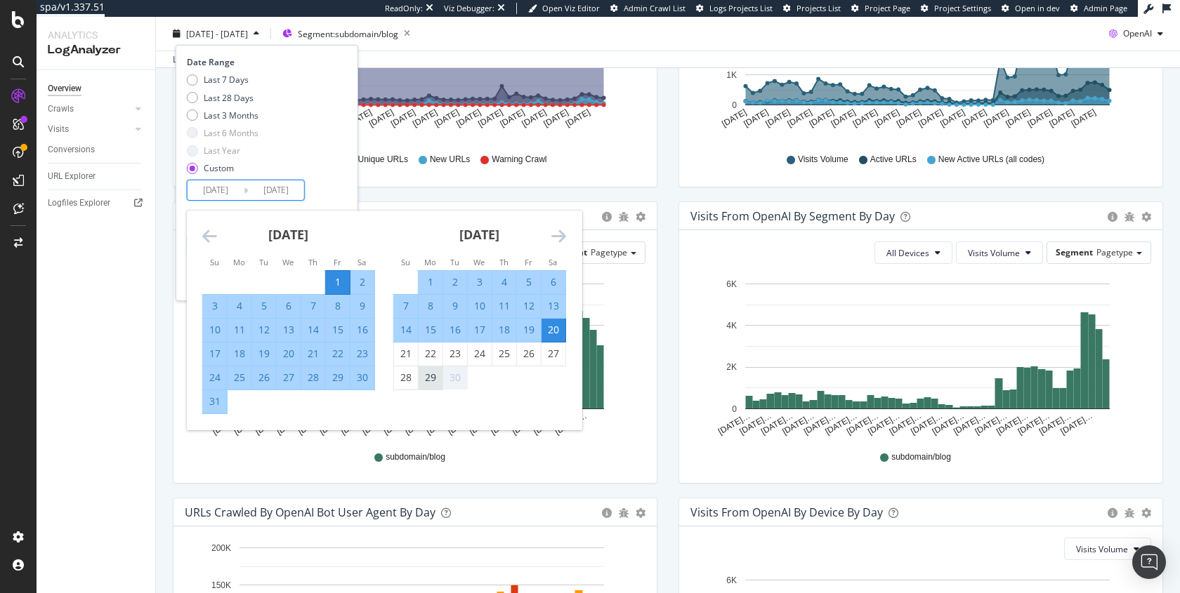
click at [434, 386] on div "29" at bounding box center [431, 378] width 24 height 23
type input "[DATE]"
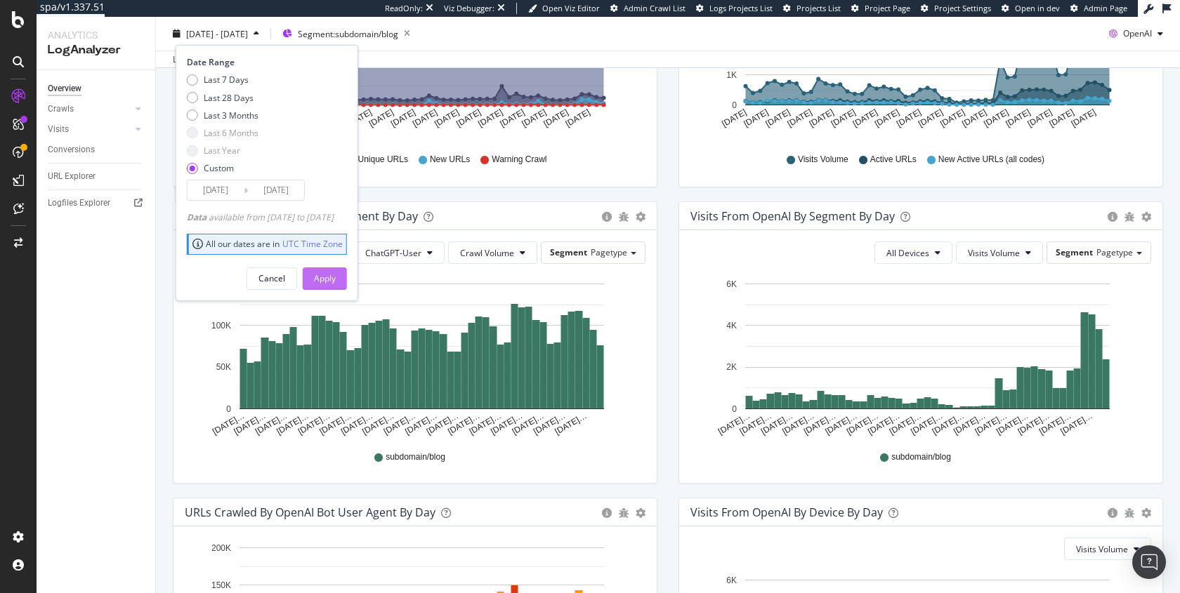
click at [347, 286] on button "Apply" at bounding box center [325, 278] width 44 height 22
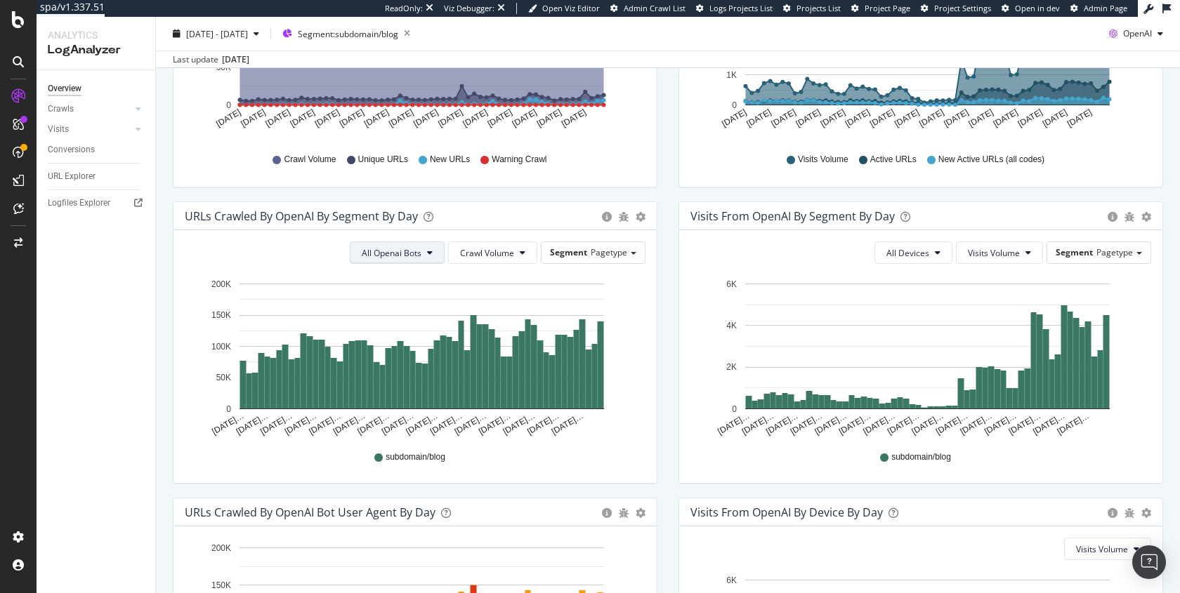
click at [393, 243] on button "All Openai Bots" at bounding box center [397, 253] width 95 height 22
click at [381, 357] on span "ChatGPT-User" at bounding box center [389, 356] width 61 height 13
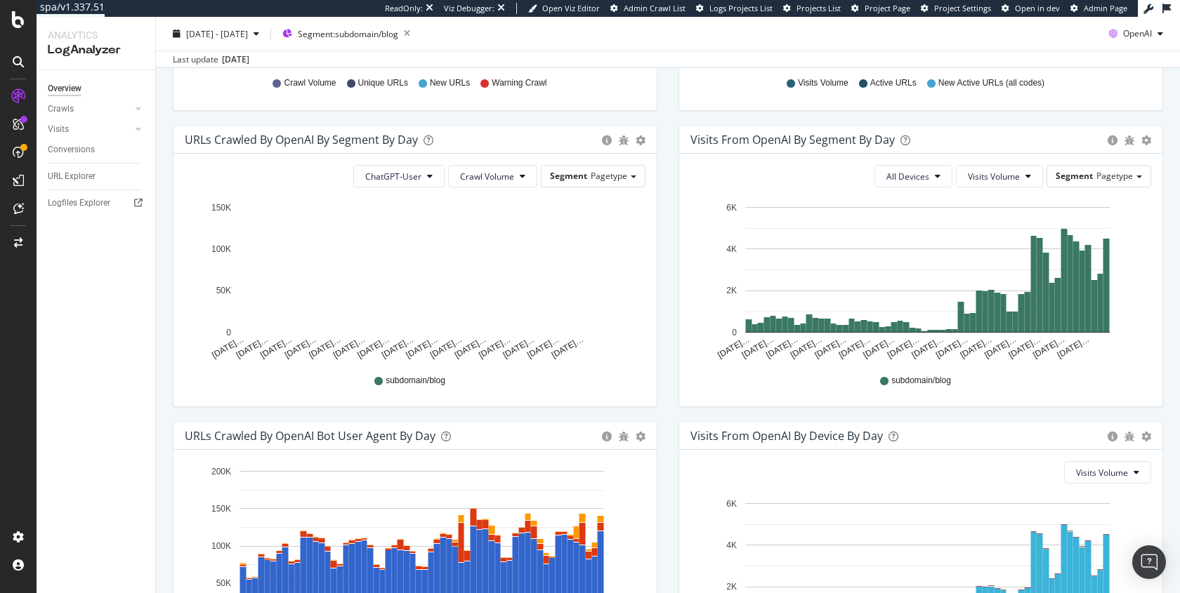
scroll to position [421, 0]
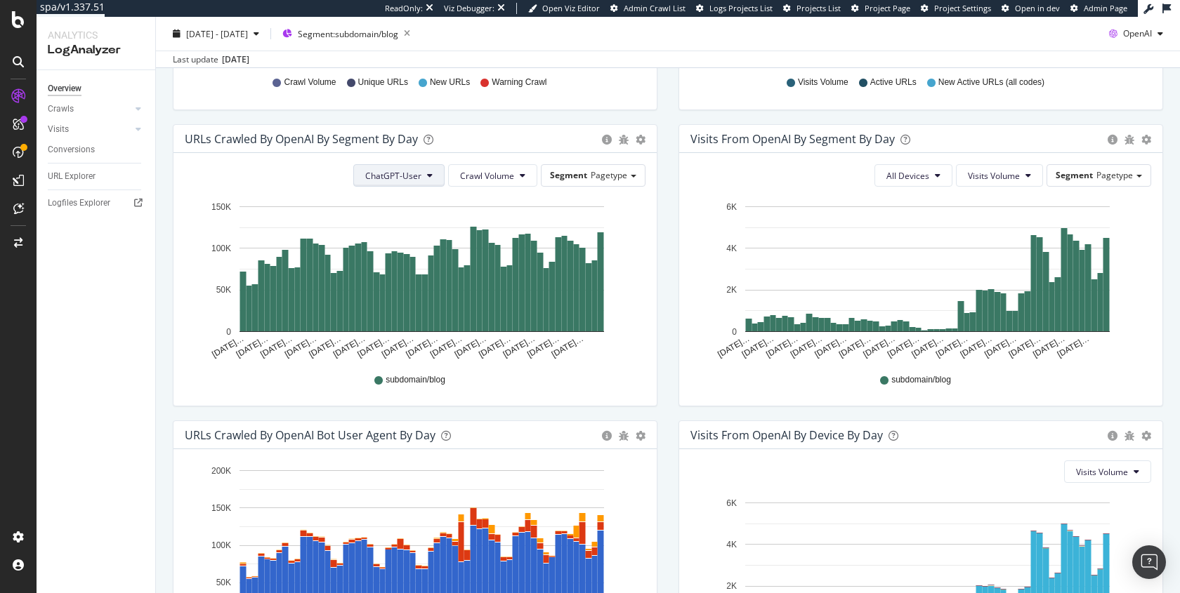
click at [395, 180] on button "ChatGPT-User" at bounding box center [398, 175] width 91 height 22
click at [397, 229] on span "GPTBot" at bounding box center [394, 228] width 60 height 13
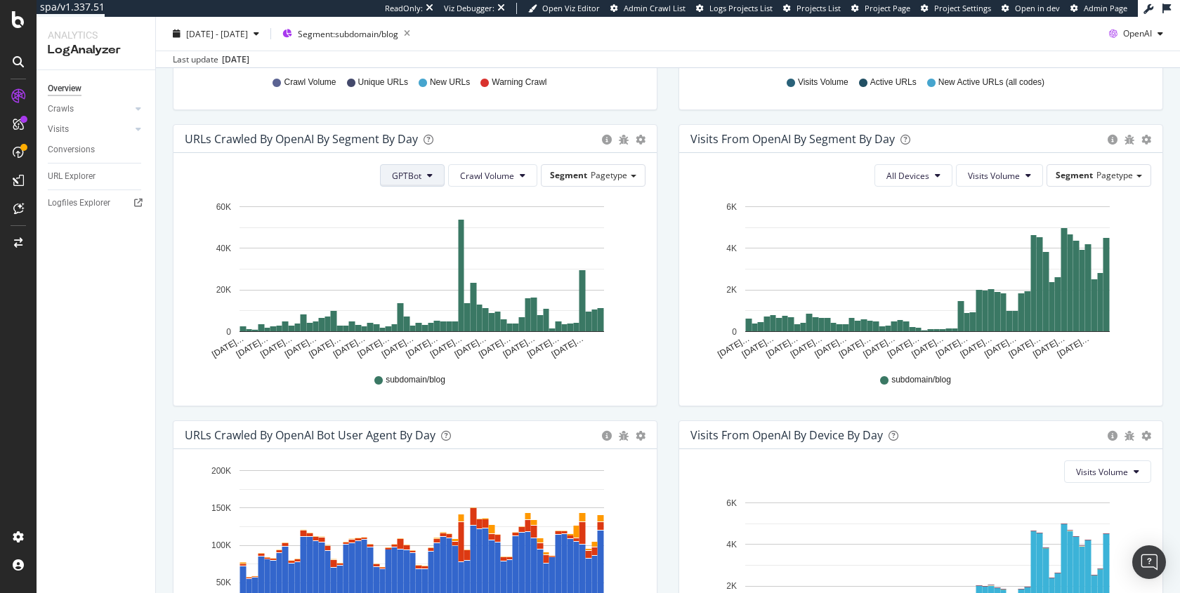
click at [415, 173] on span "GPTBot" at bounding box center [406, 176] width 29 height 12
click at [434, 250] on span "OAI-SearchBot" at bounding box center [420, 254] width 60 height 13
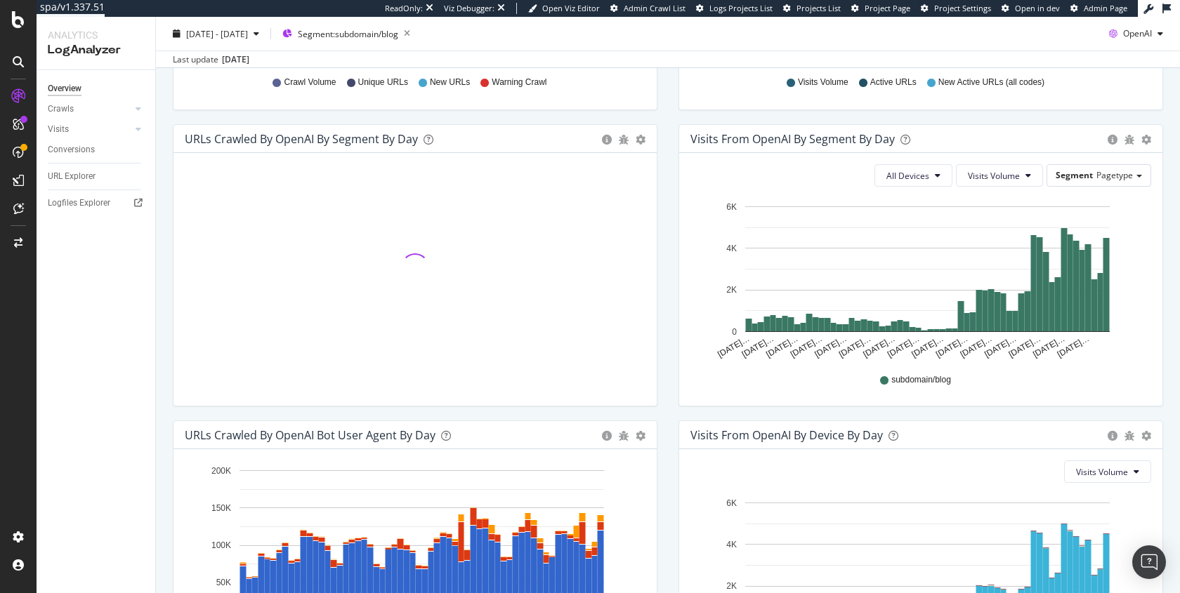
scroll to position [424, 0]
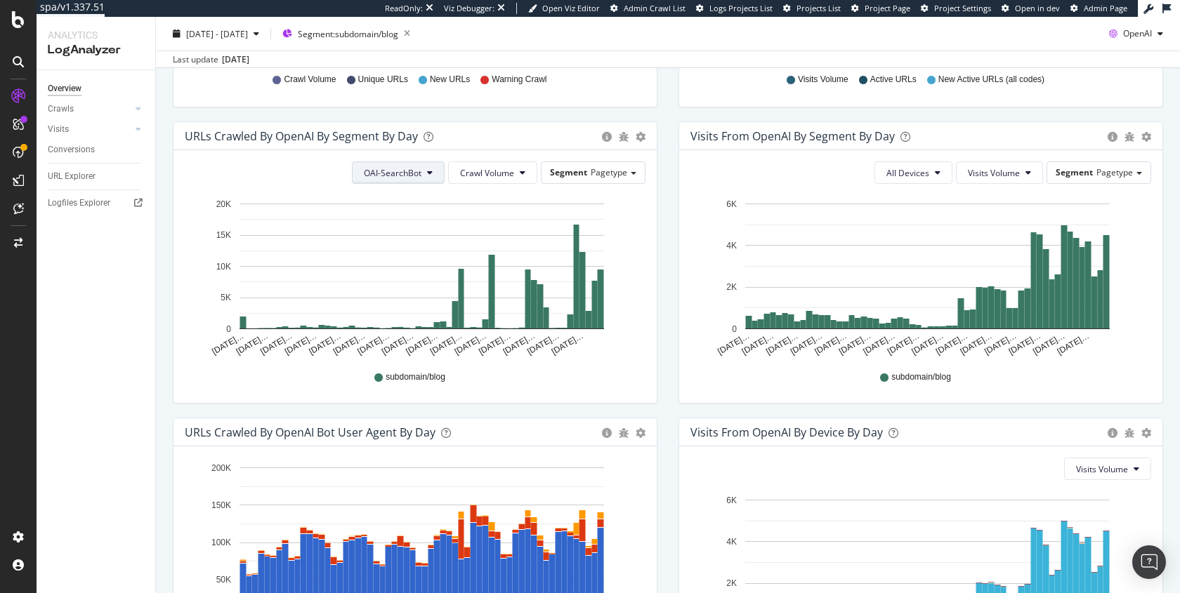
click at [421, 162] on button "OAI-SearchBot" at bounding box center [398, 173] width 93 height 22
click at [403, 272] on span "ChatGPT-User" at bounding box center [392, 277] width 60 height 13
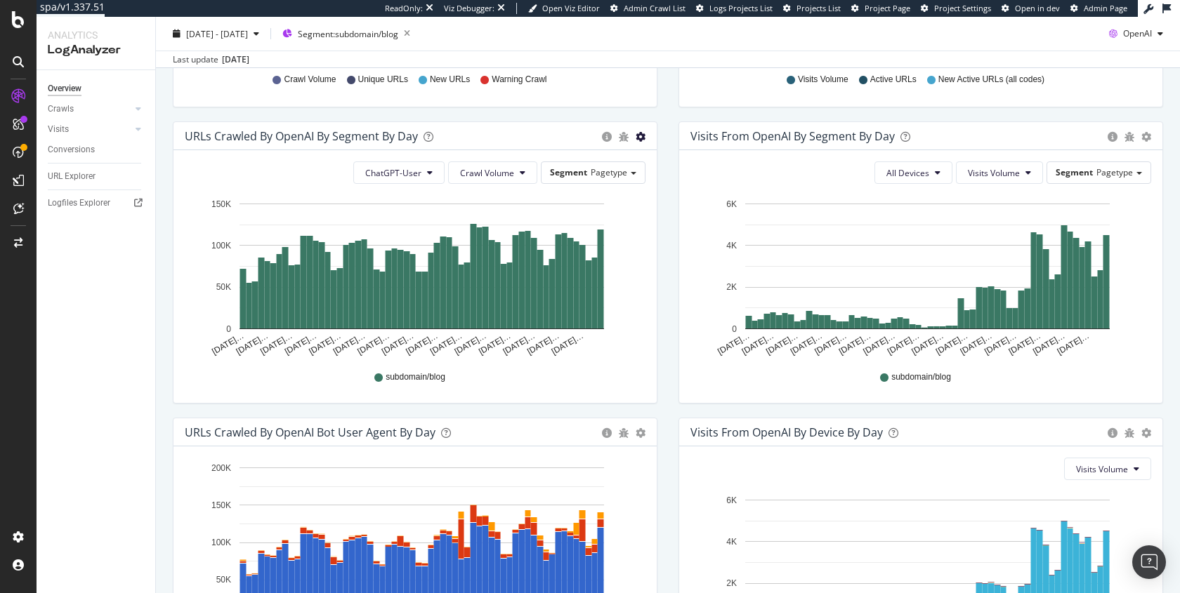
click at [636, 138] on icon "gear" at bounding box center [640, 137] width 10 height 10
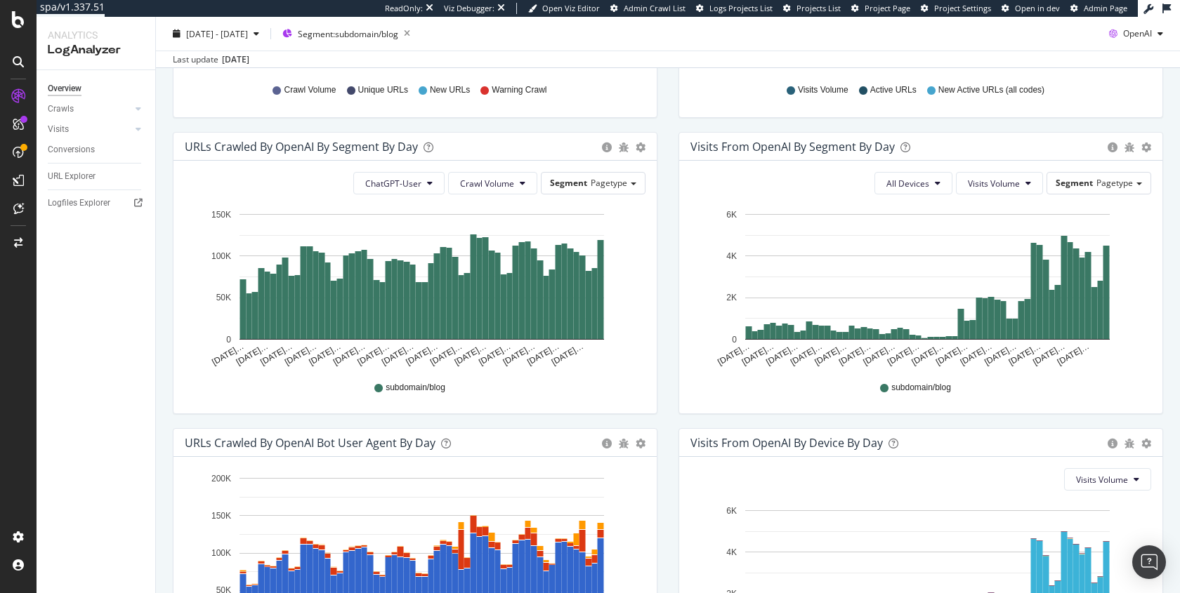
scroll to position [416, 0]
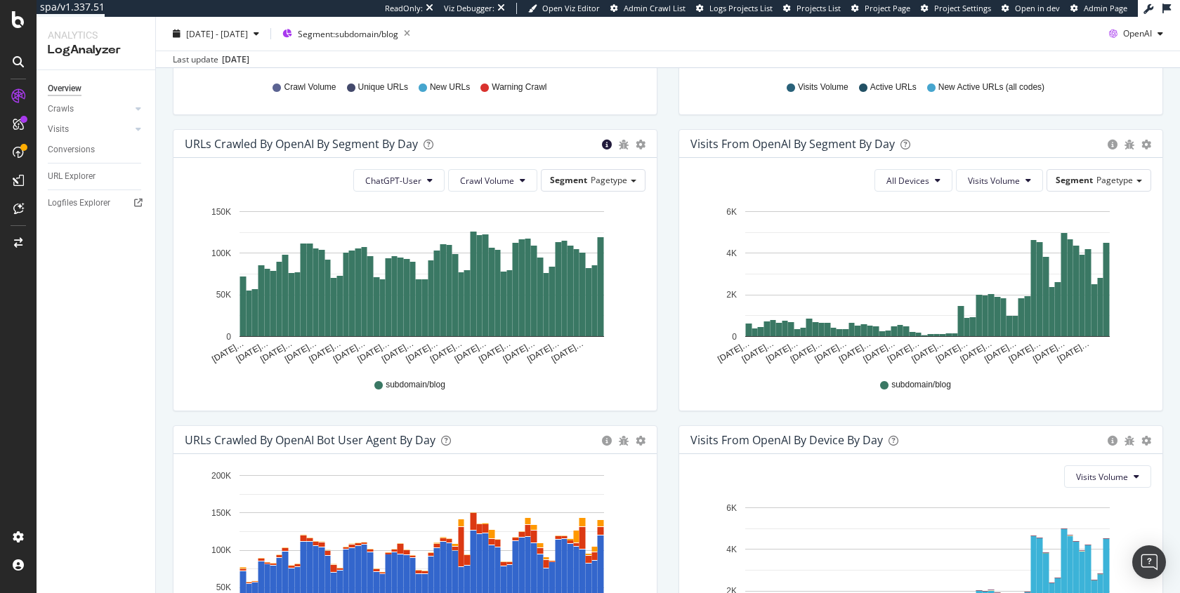
click at [602, 145] on icon "circle-info" at bounding box center [607, 145] width 10 height 10
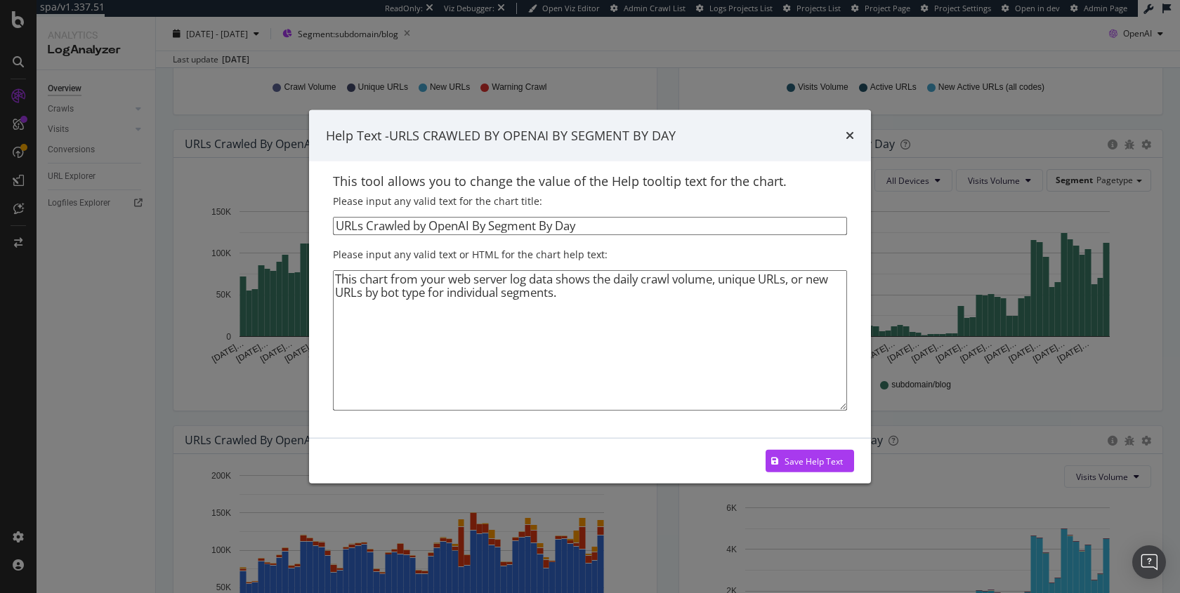
click at [857, 132] on div "Help Text - URLS CRAWLED BY OPENAI BY SEGMENT BY DAY" at bounding box center [590, 136] width 562 height 52
click at [847, 131] on icon "times" at bounding box center [849, 135] width 8 height 11
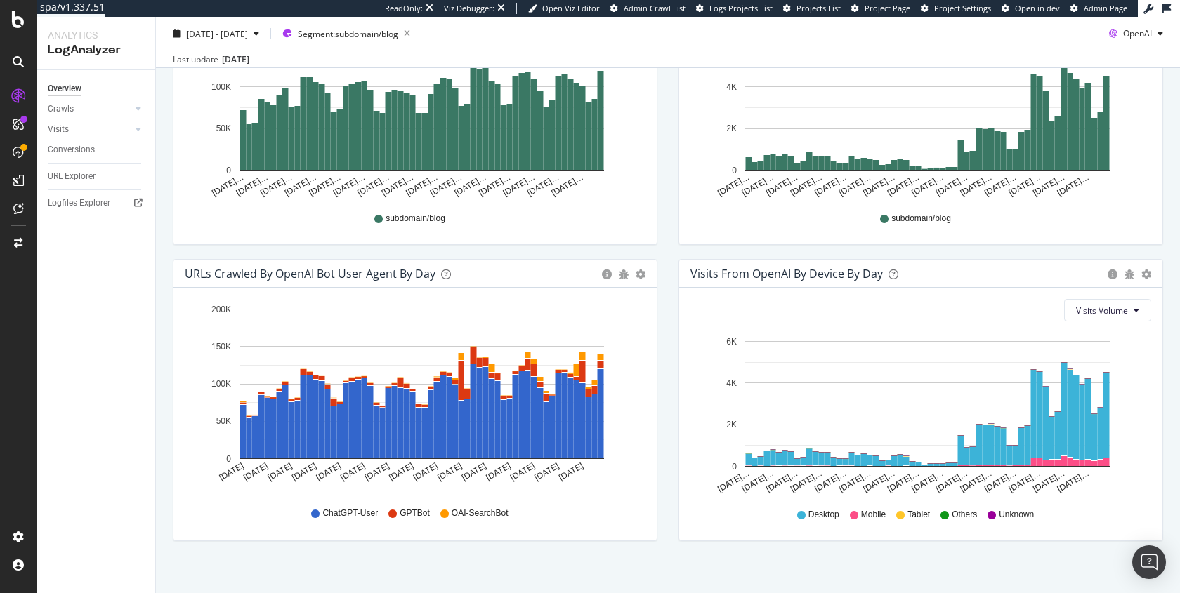
scroll to position [591, 0]
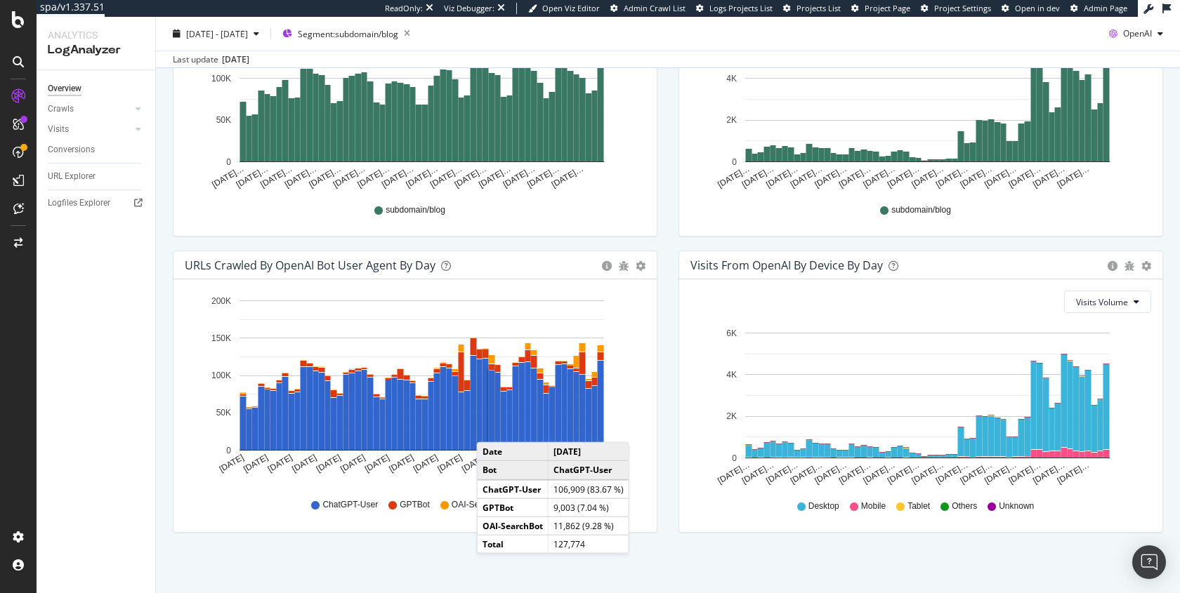
click at [760, 552] on div "We introduced 2 new report templates: AI Bots to track AI bot activity on your …" at bounding box center [668, 54] width 1024 height 1084
click at [772, 560] on div "We introduced 2 new report templates: AI Bots to track AI bot activity on your …" at bounding box center [668, 54] width 1024 height 1084
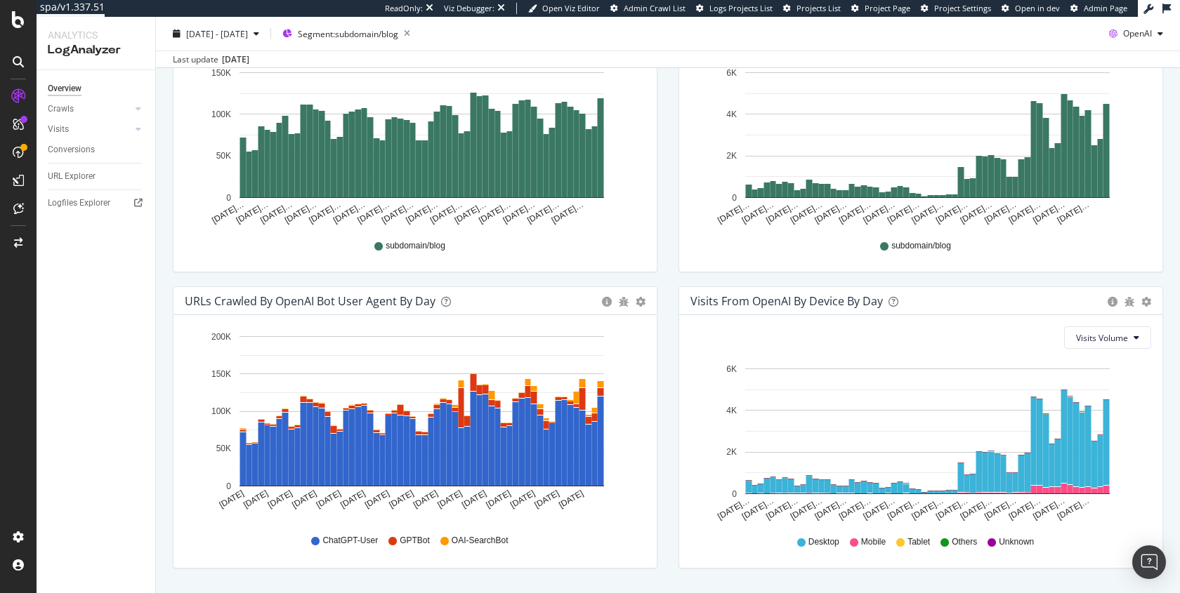
scroll to position [411, 0]
